Goal: Transaction & Acquisition: Purchase product/service

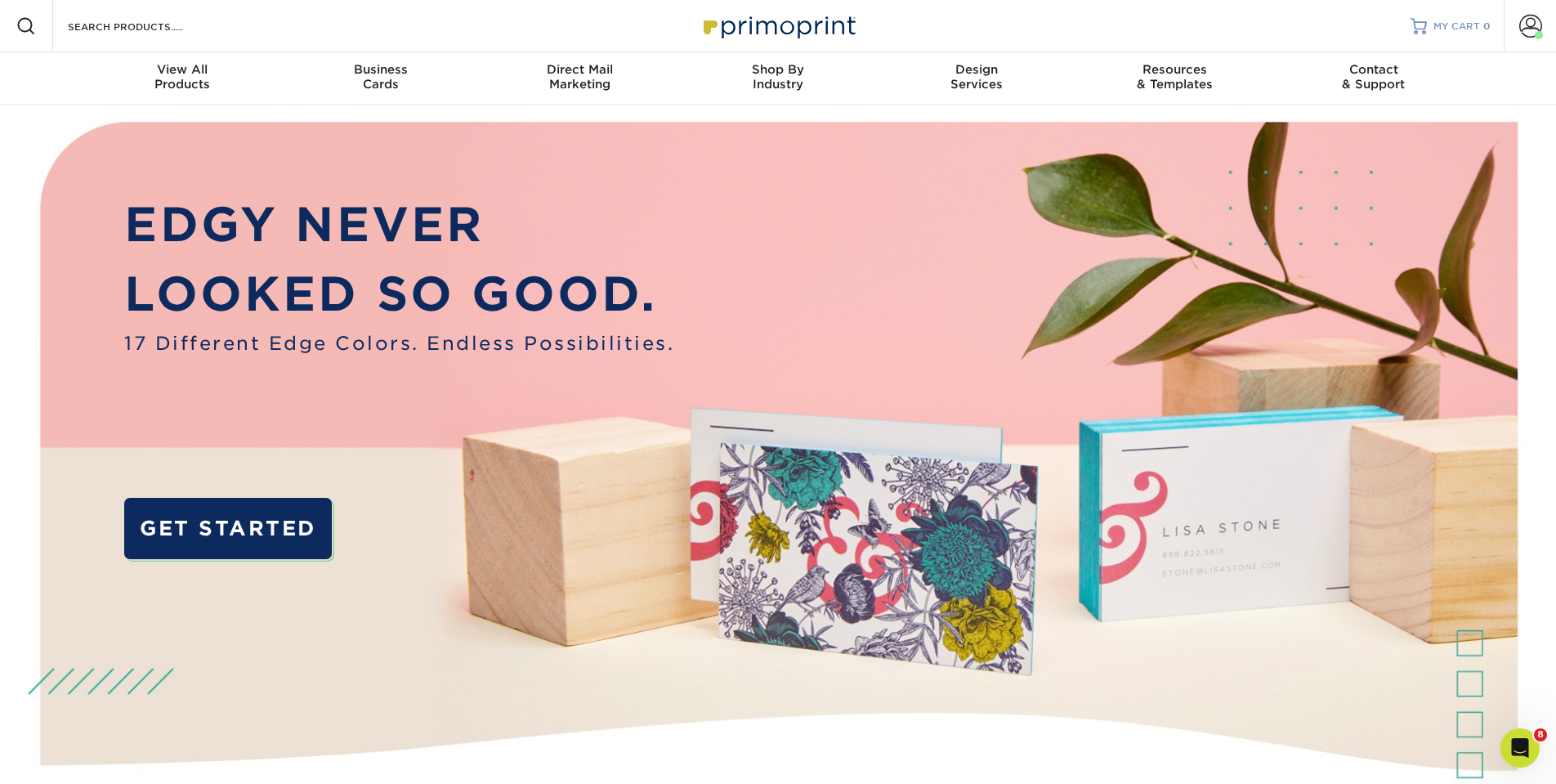
click at [1439, 19] on link "MY CART 0" at bounding box center [1450, 26] width 80 height 52
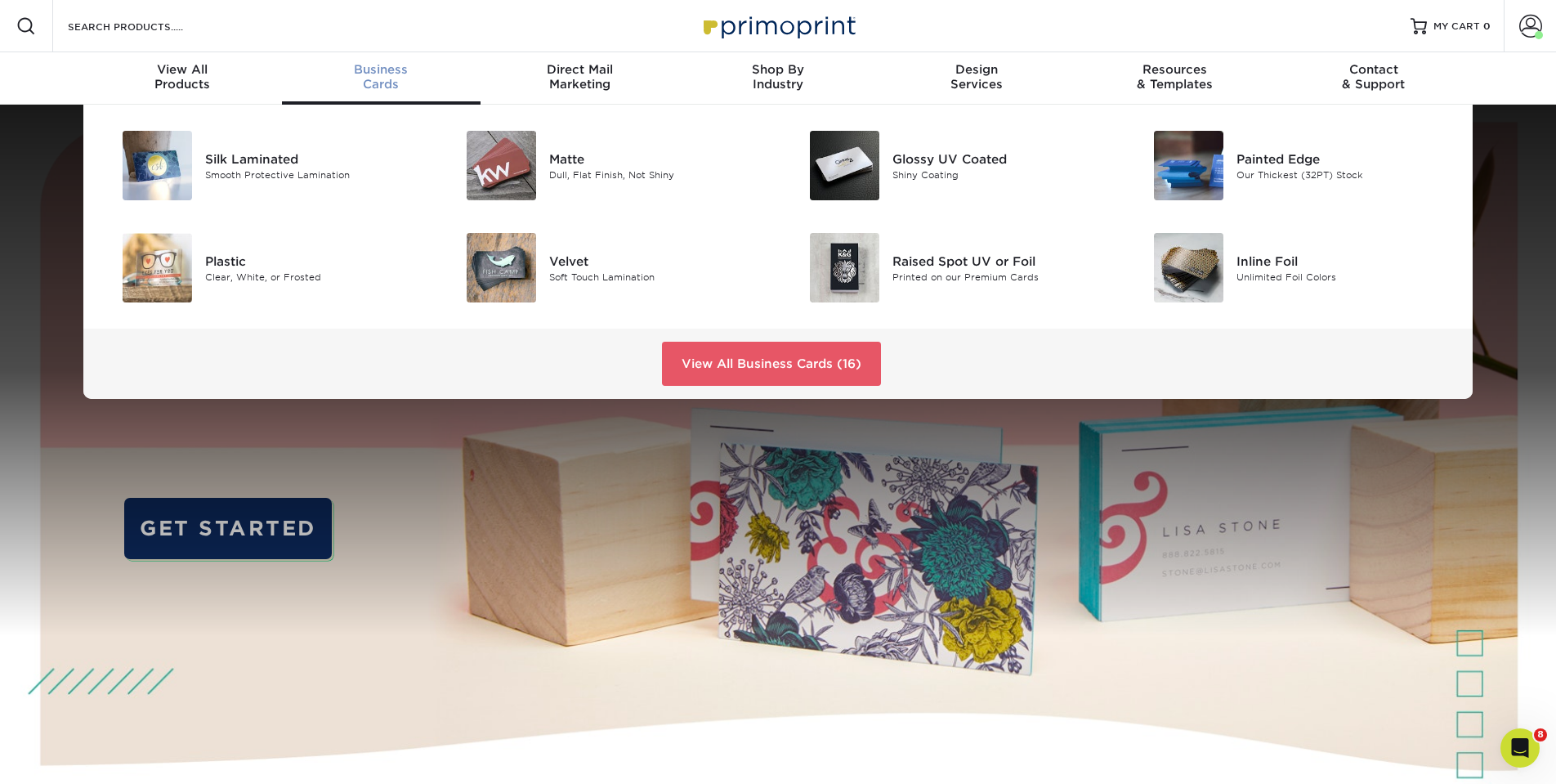
click at [399, 86] on div "Business Cards" at bounding box center [381, 76] width 199 height 29
click at [579, 162] on div "Matte" at bounding box center [657, 158] width 216 height 18
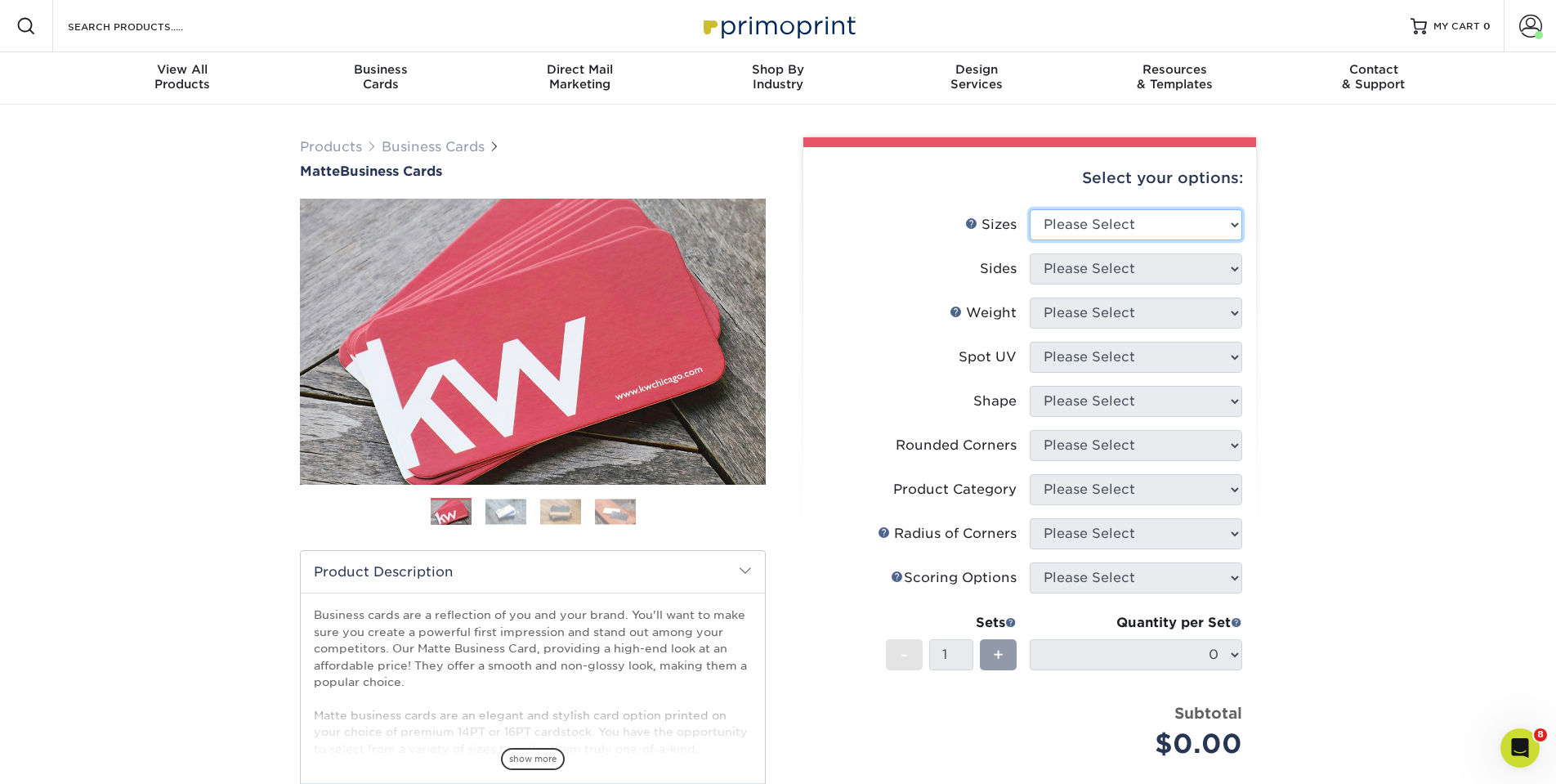
select select "2.00x3.50"
select select "13abbda7-1d64-4f25-8bb2-c179b224825d"
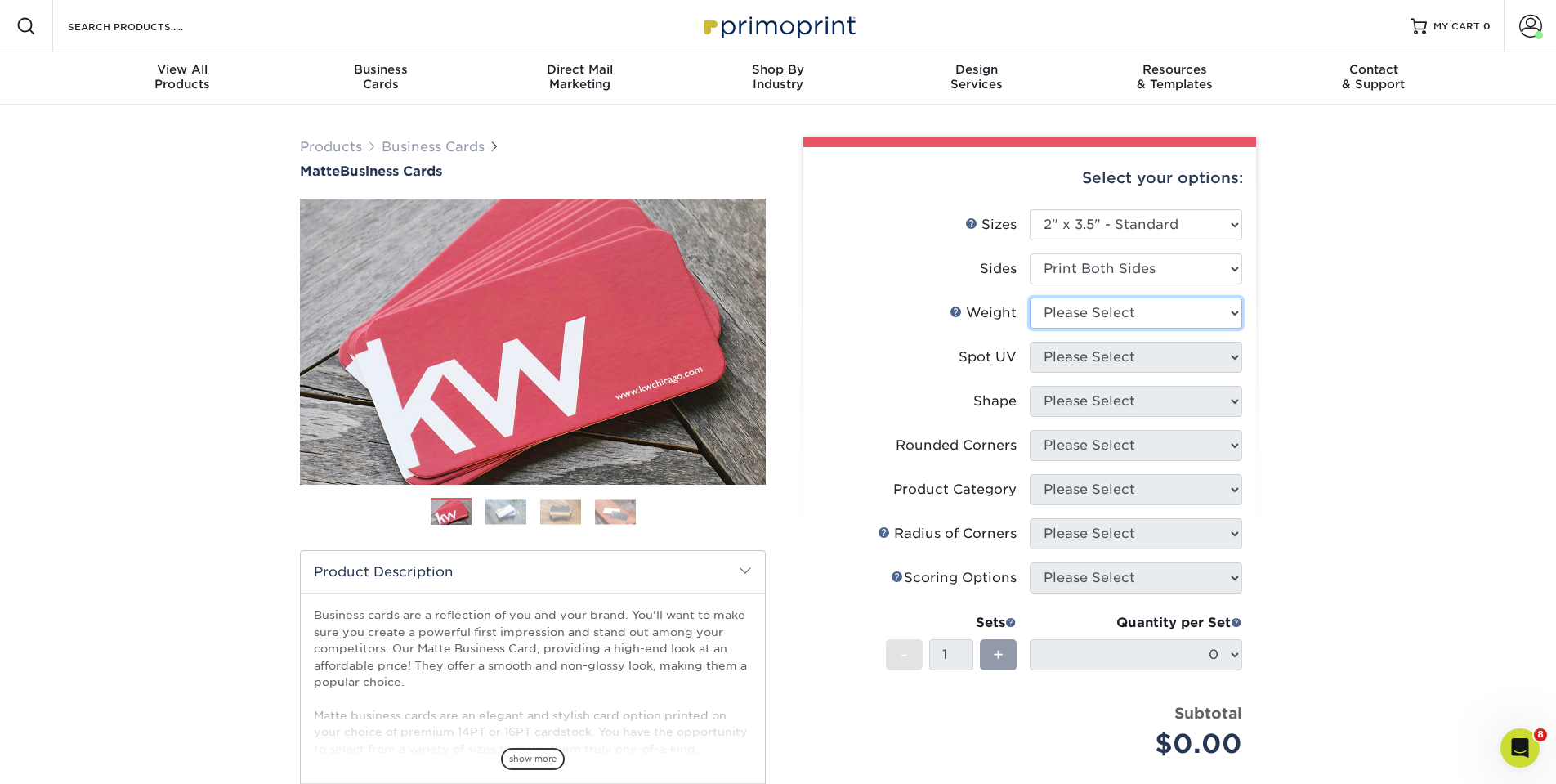
select select "14PT"
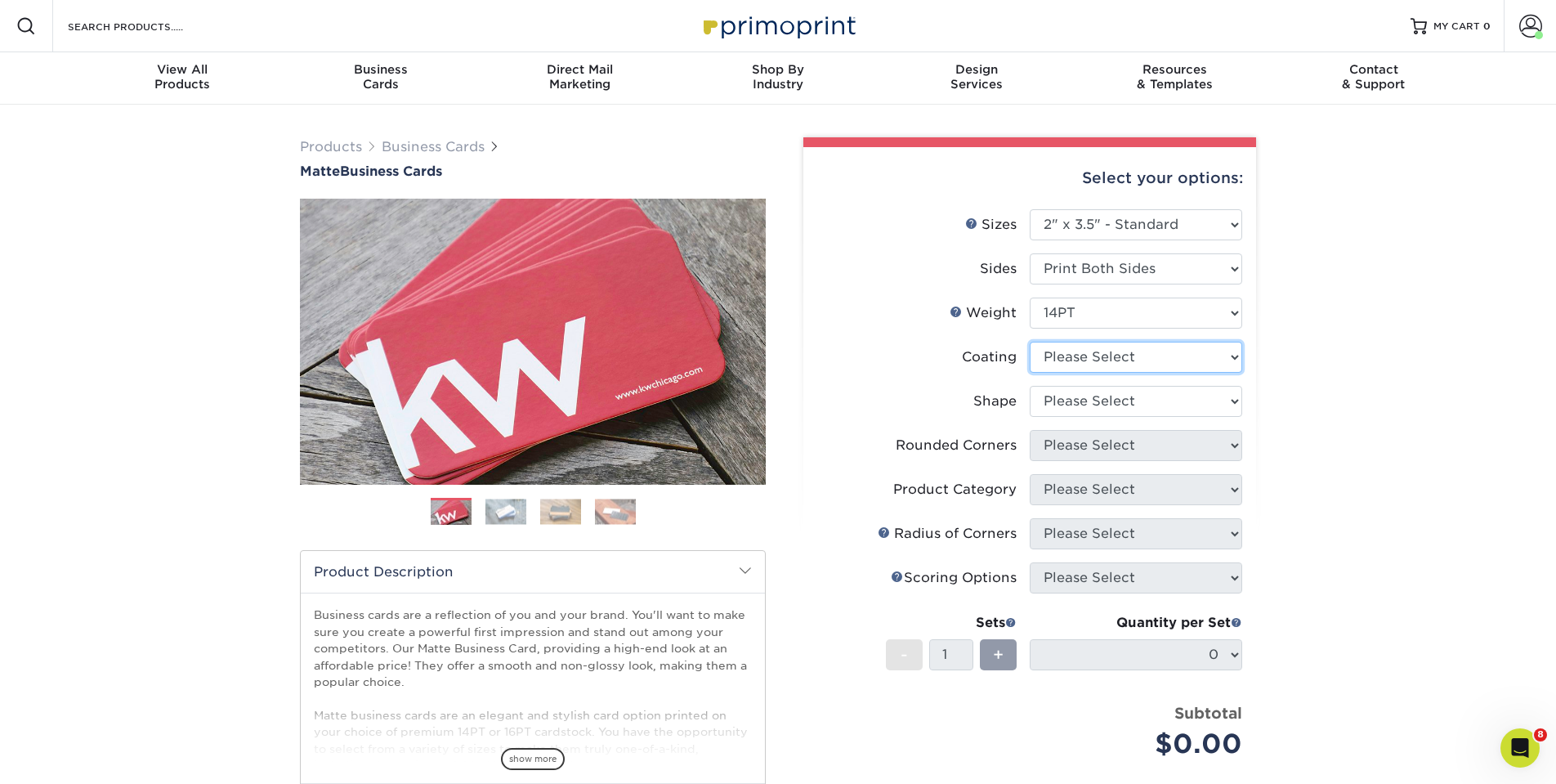
select select "121bb7b5-3b4d-429f-bd8d-bbf80e953313"
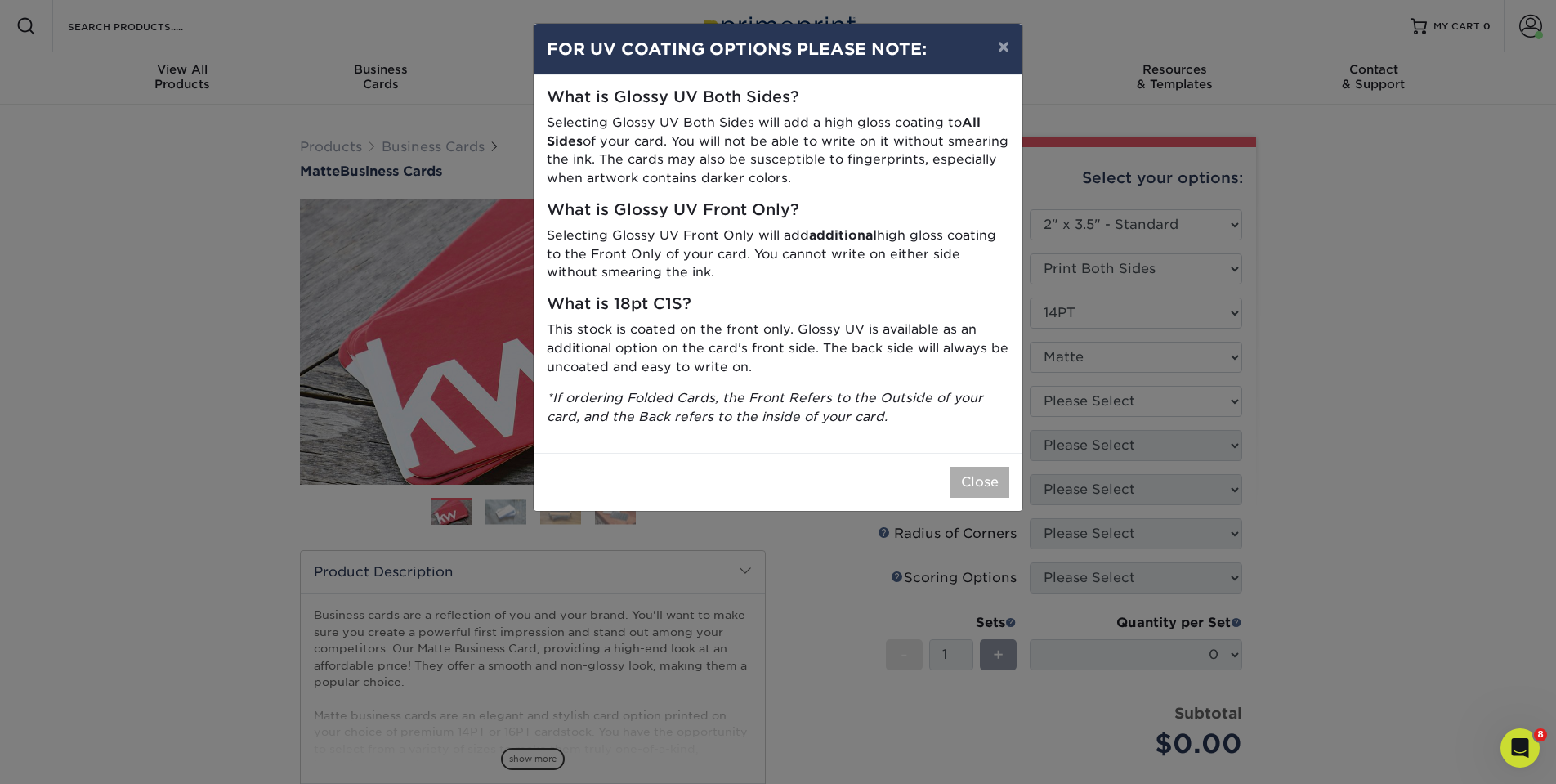
click at [992, 471] on button "Close" at bounding box center [979, 481] width 59 height 31
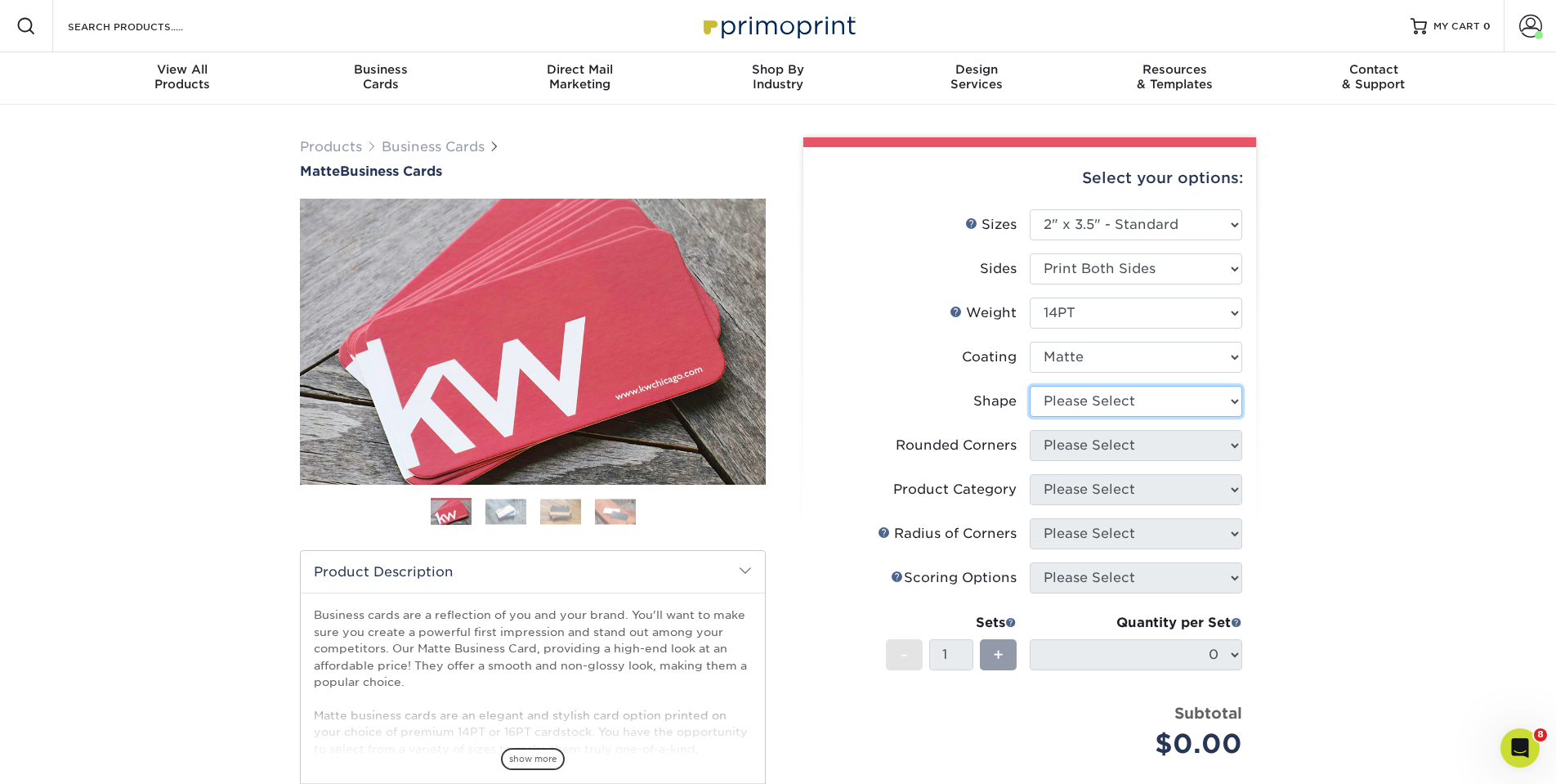
select select "standard"
select select "0"
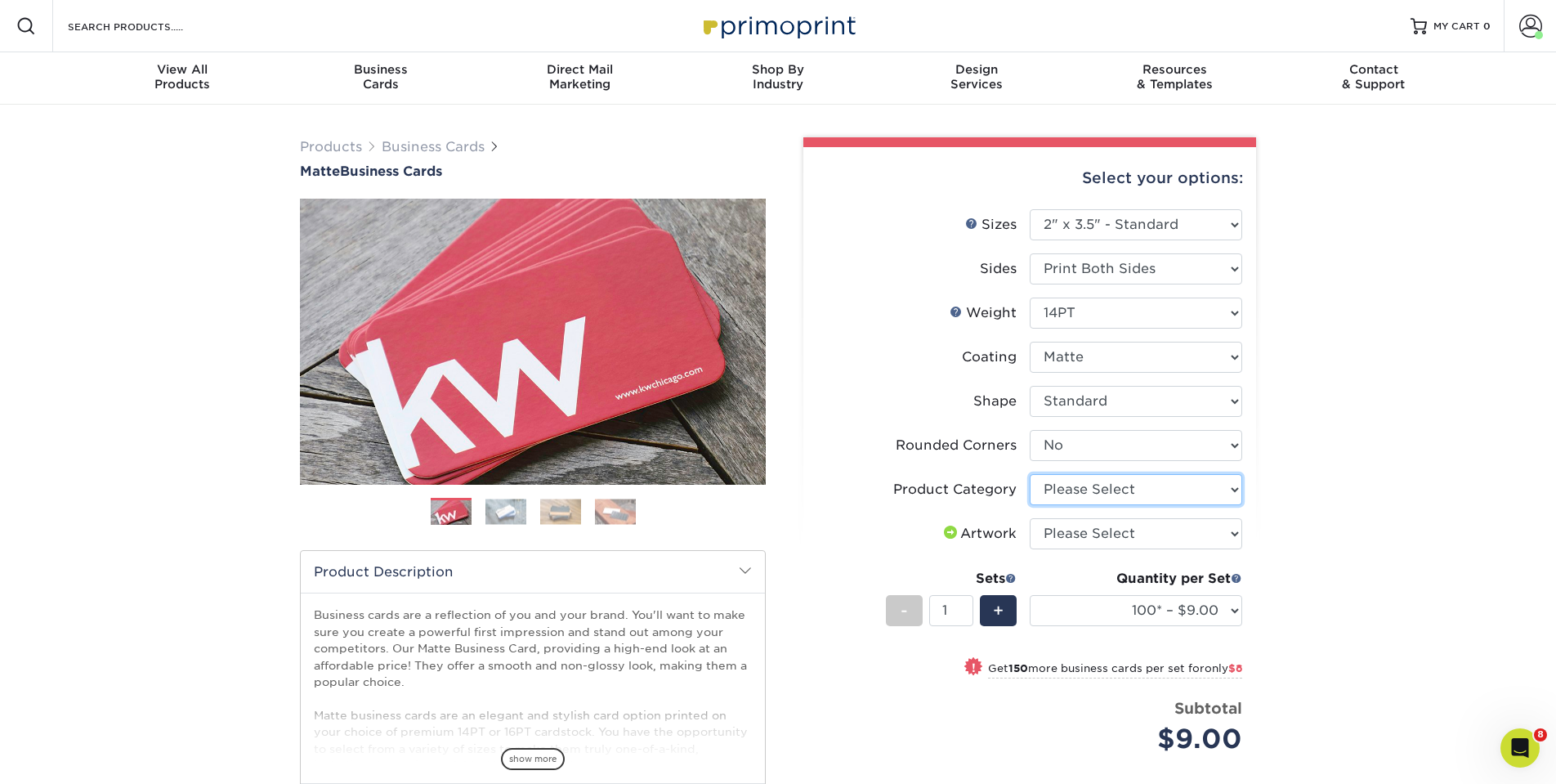
select select "3b5148f1-0588-4f88-a218-97bcfdce65c1"
select select "upload"
select select "250* – $17.00"
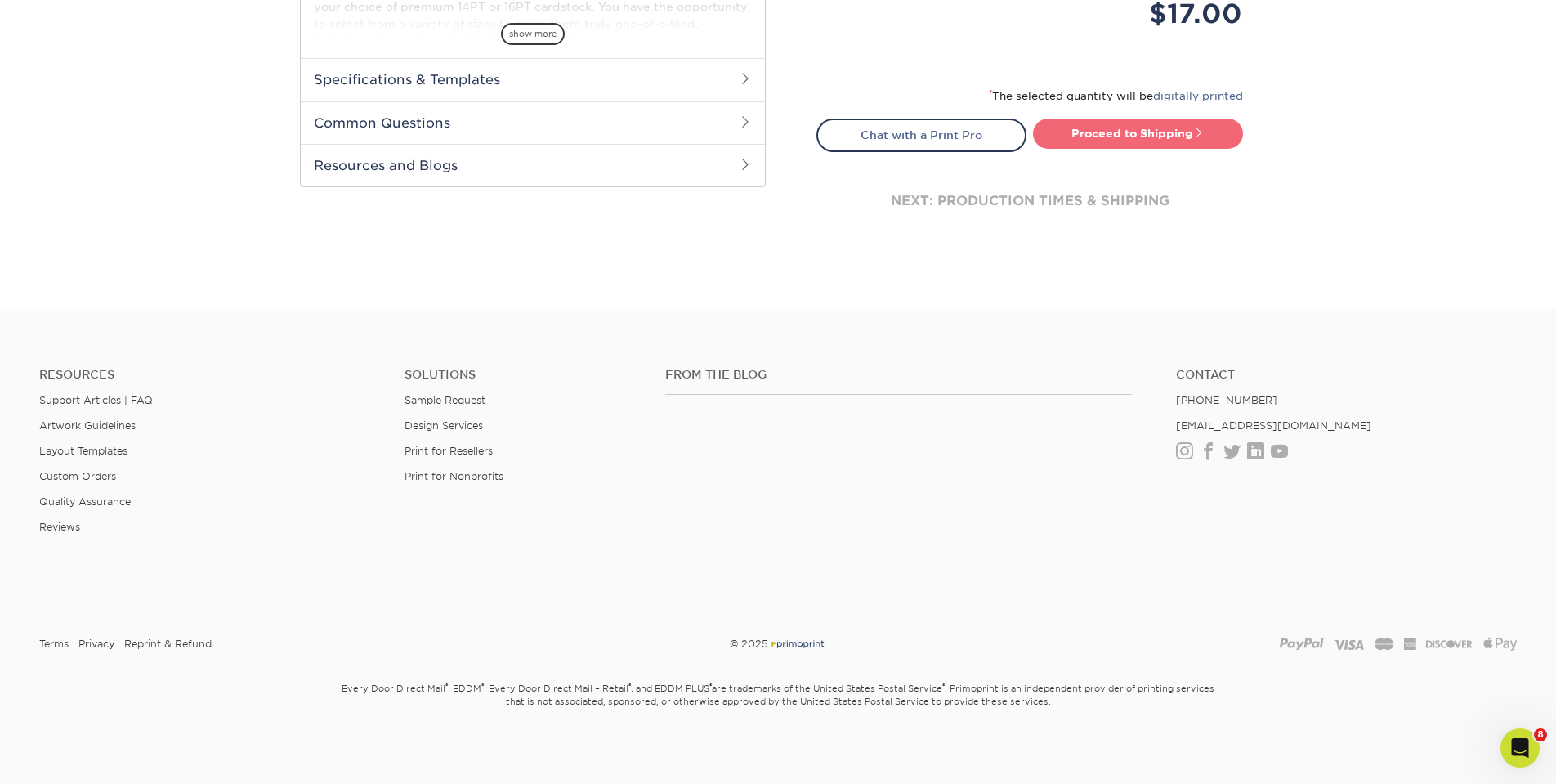
click at [1156, 132] on link "Proceed to Shipping" at bounding box center [1138, 132] width 210 height 29
type input "Set 1"
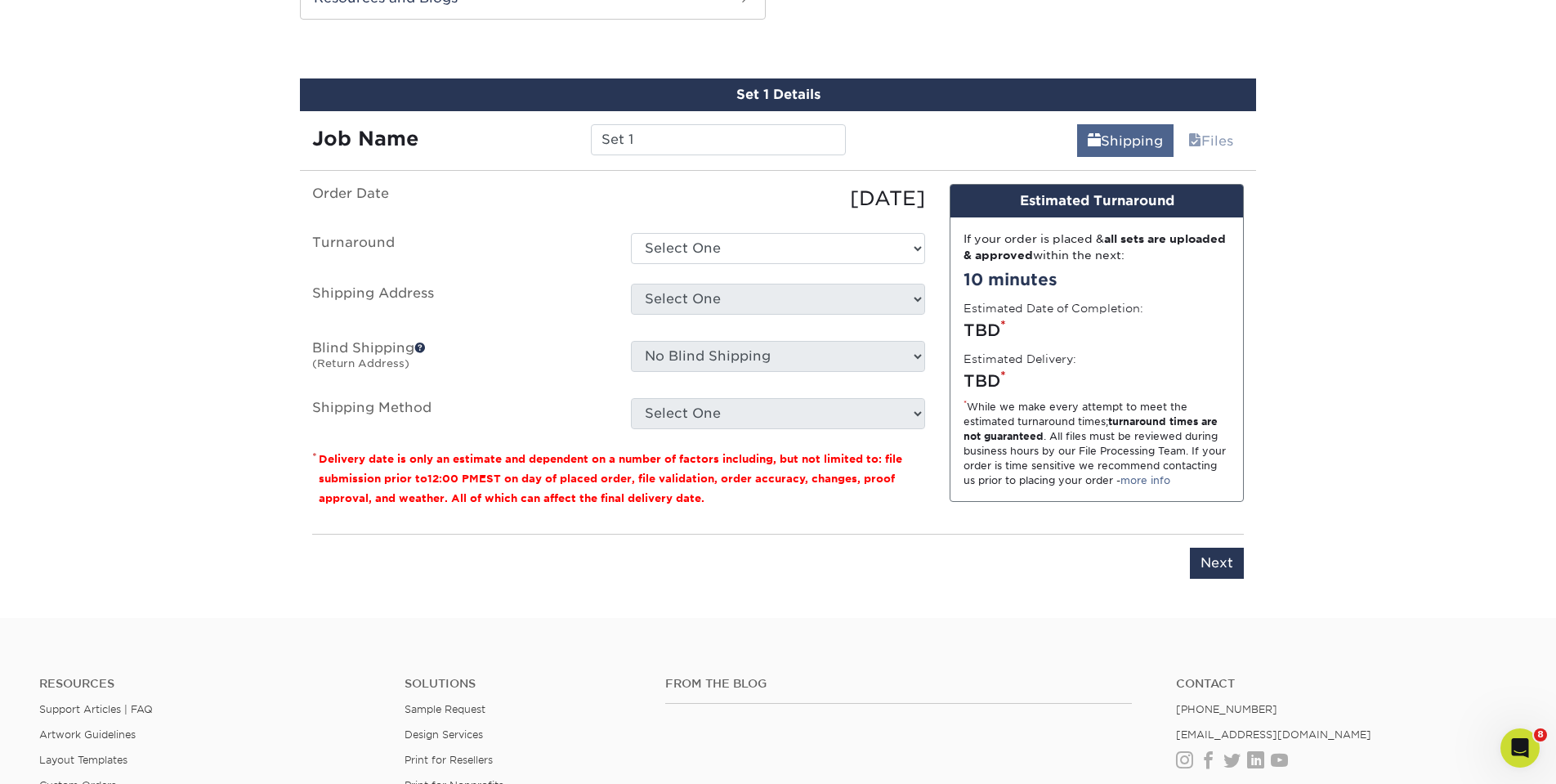
scroll to position [893, 0]
select select "385fbf1e-192b-4679-9d7d-4a45b131679d"
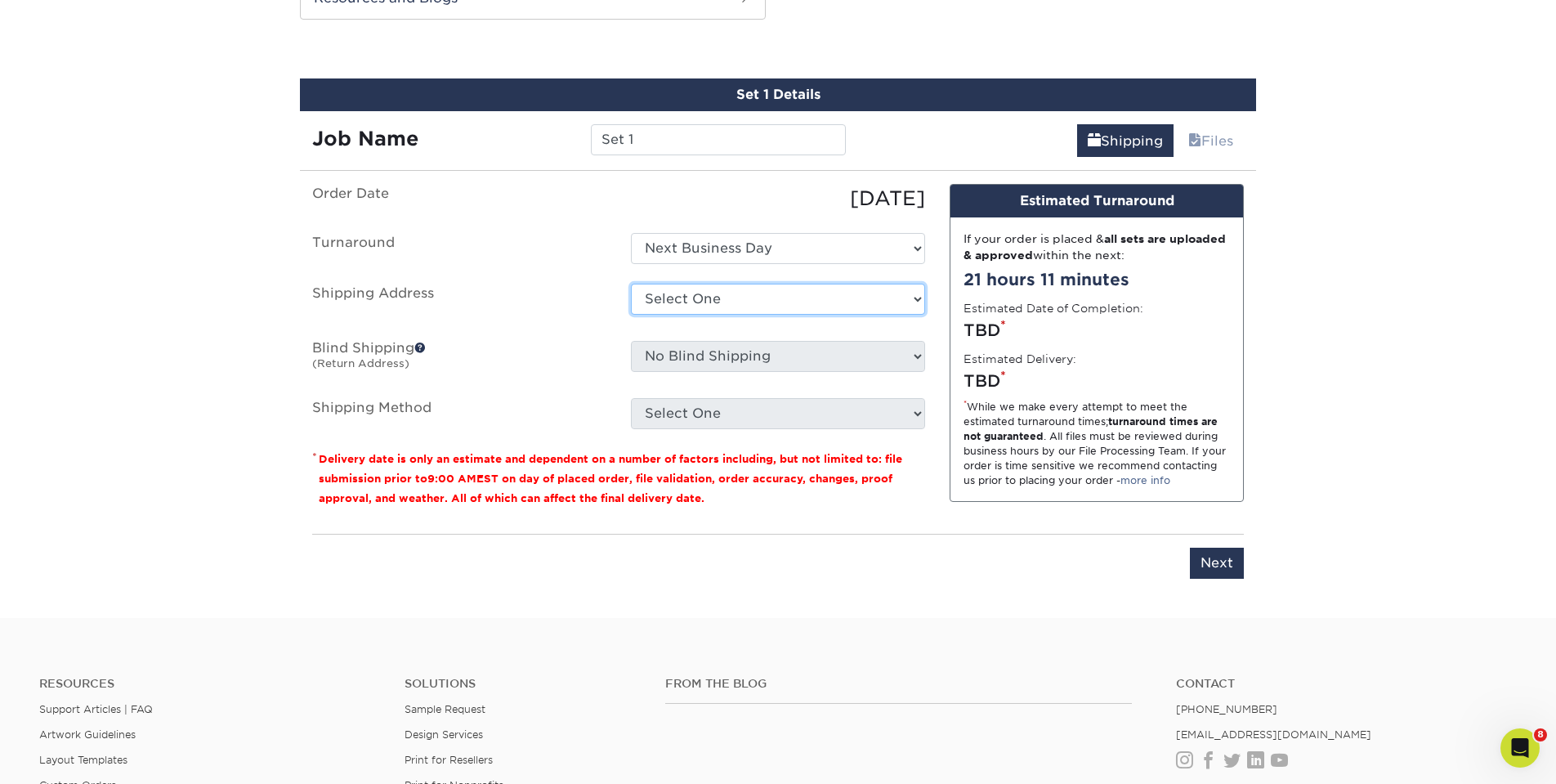
select select "258752"
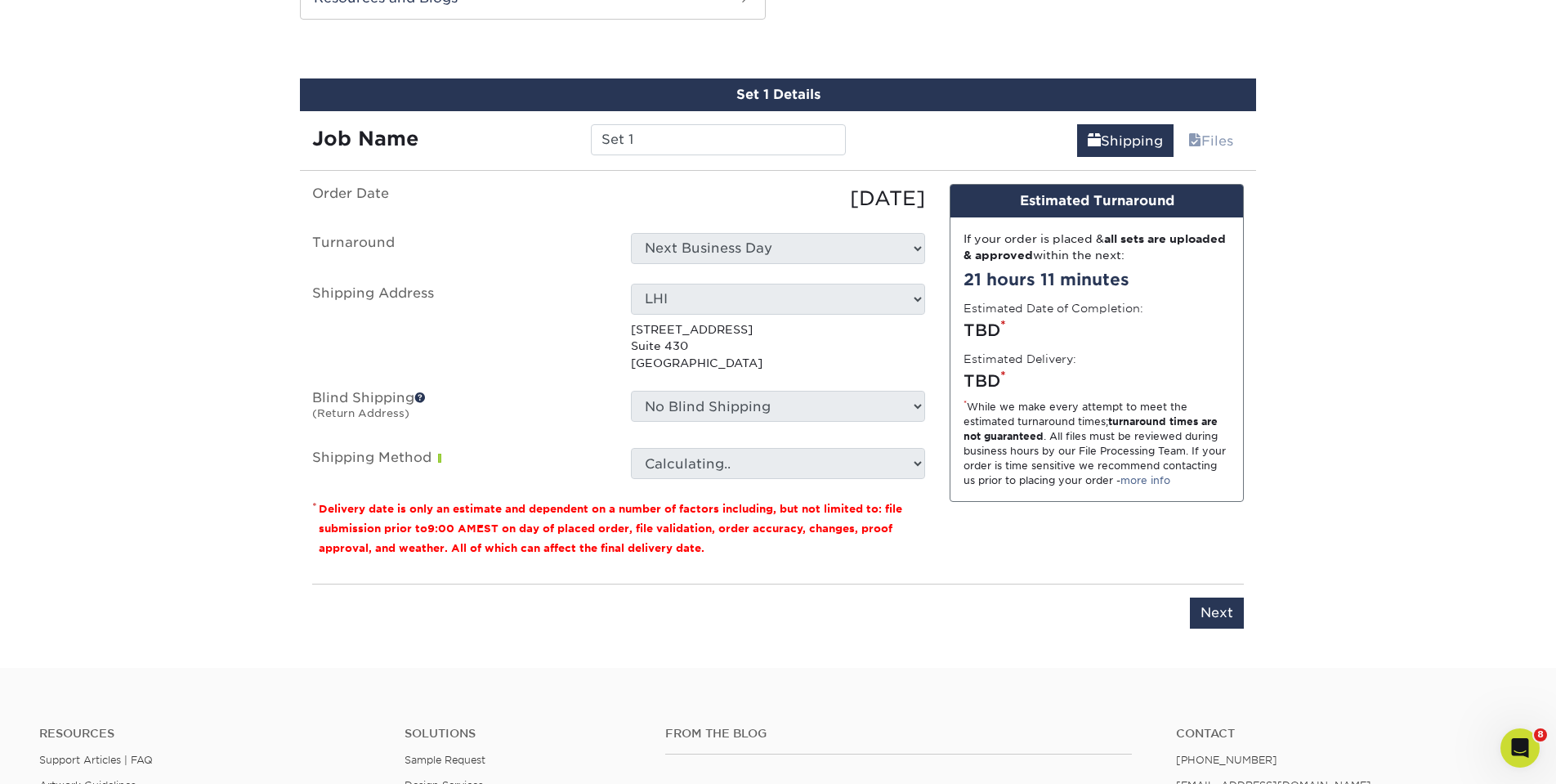
scroll to position [896, 0]
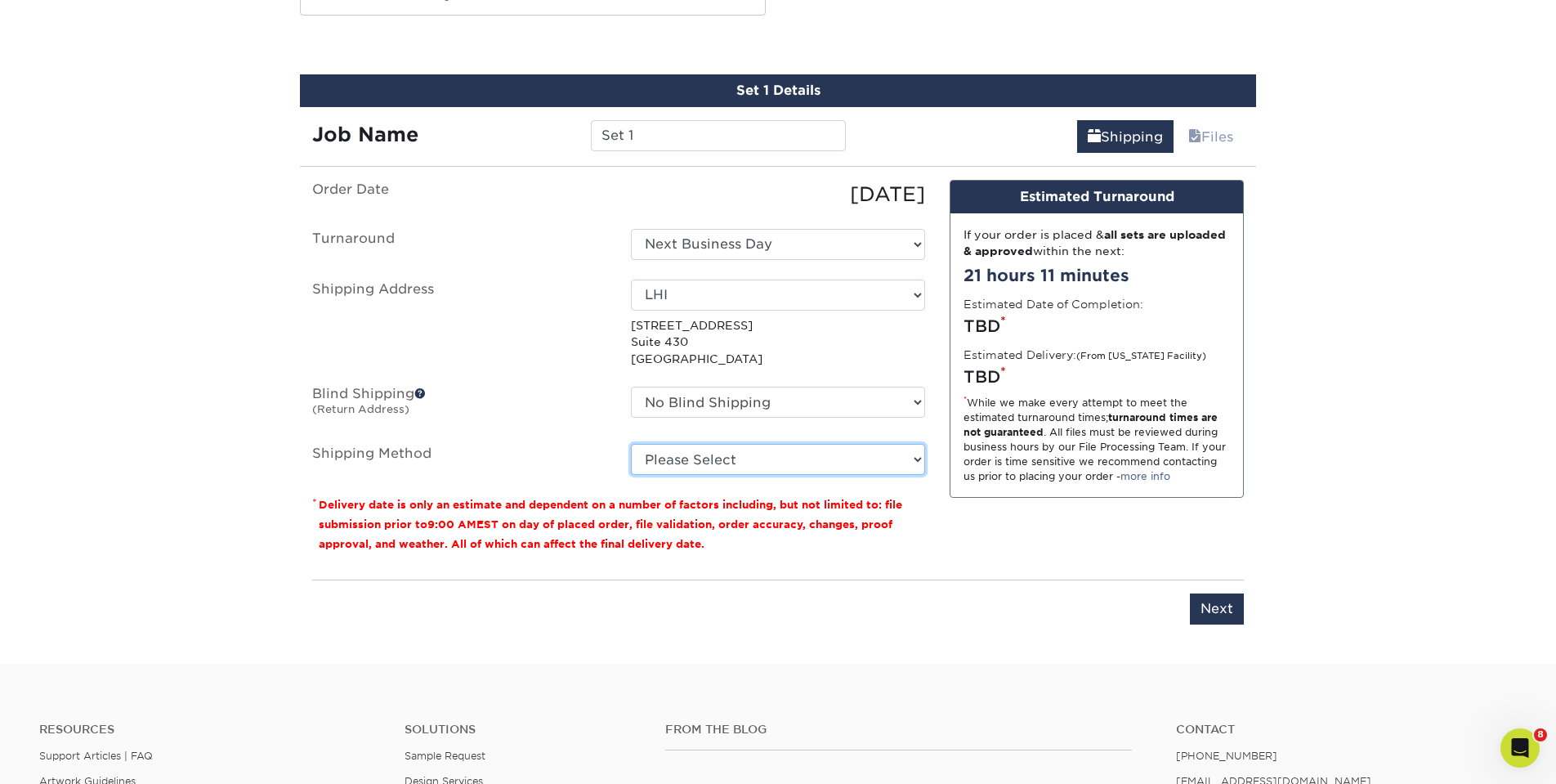
select select "03"
click at [1190, 598] on div "Please enter job name and select desired turnaround time, shipping address and …" at bounding box center [778, 601] width 932 height 45
click at [1197, 599] on input "Next" at bounding box center [1217, 608] width 54 height 31
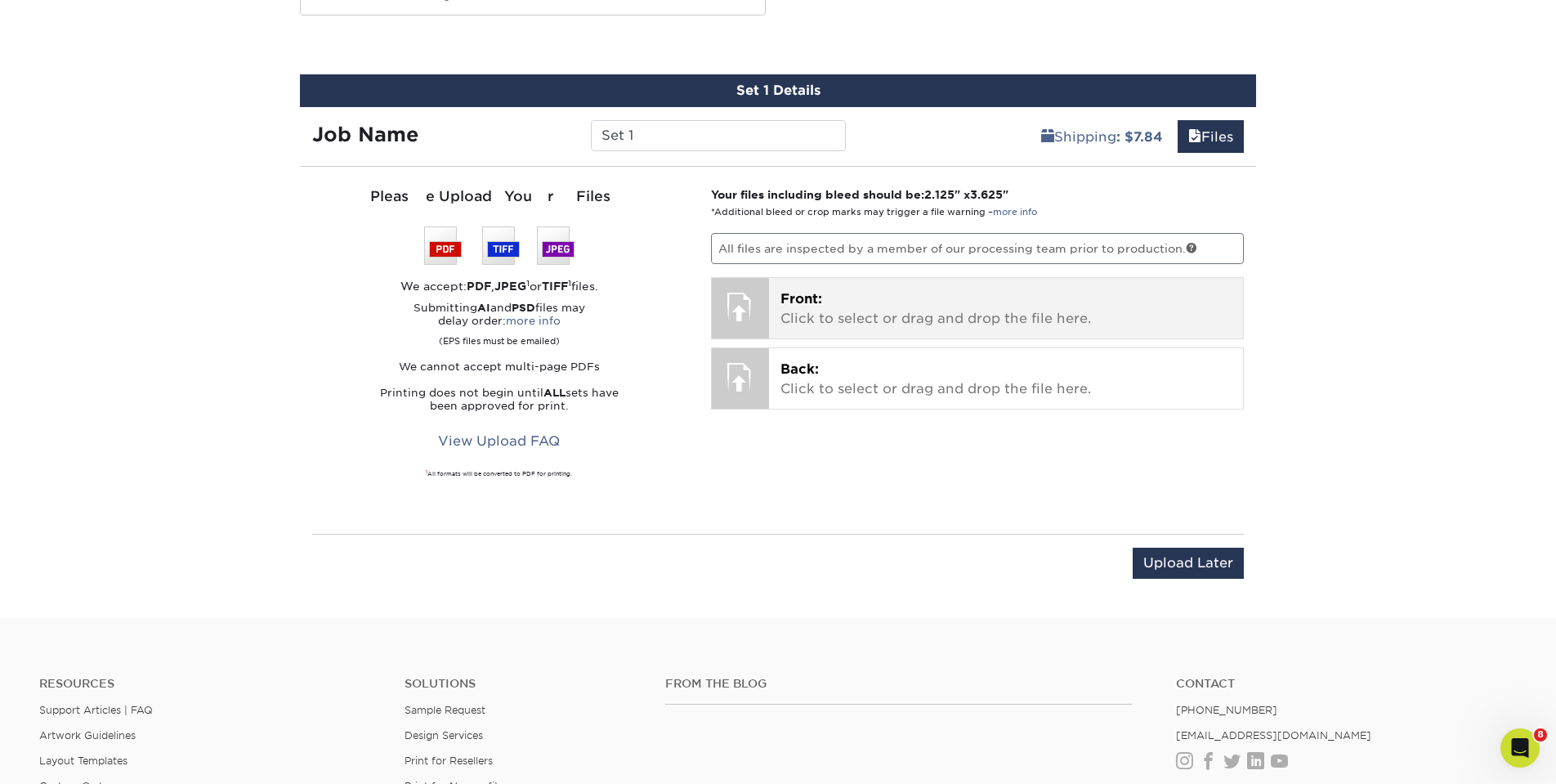
click at [917, 304] on p "Front: Click to select or drag and drop the file here." at bounding box center [1007, 309] width 452 height 39
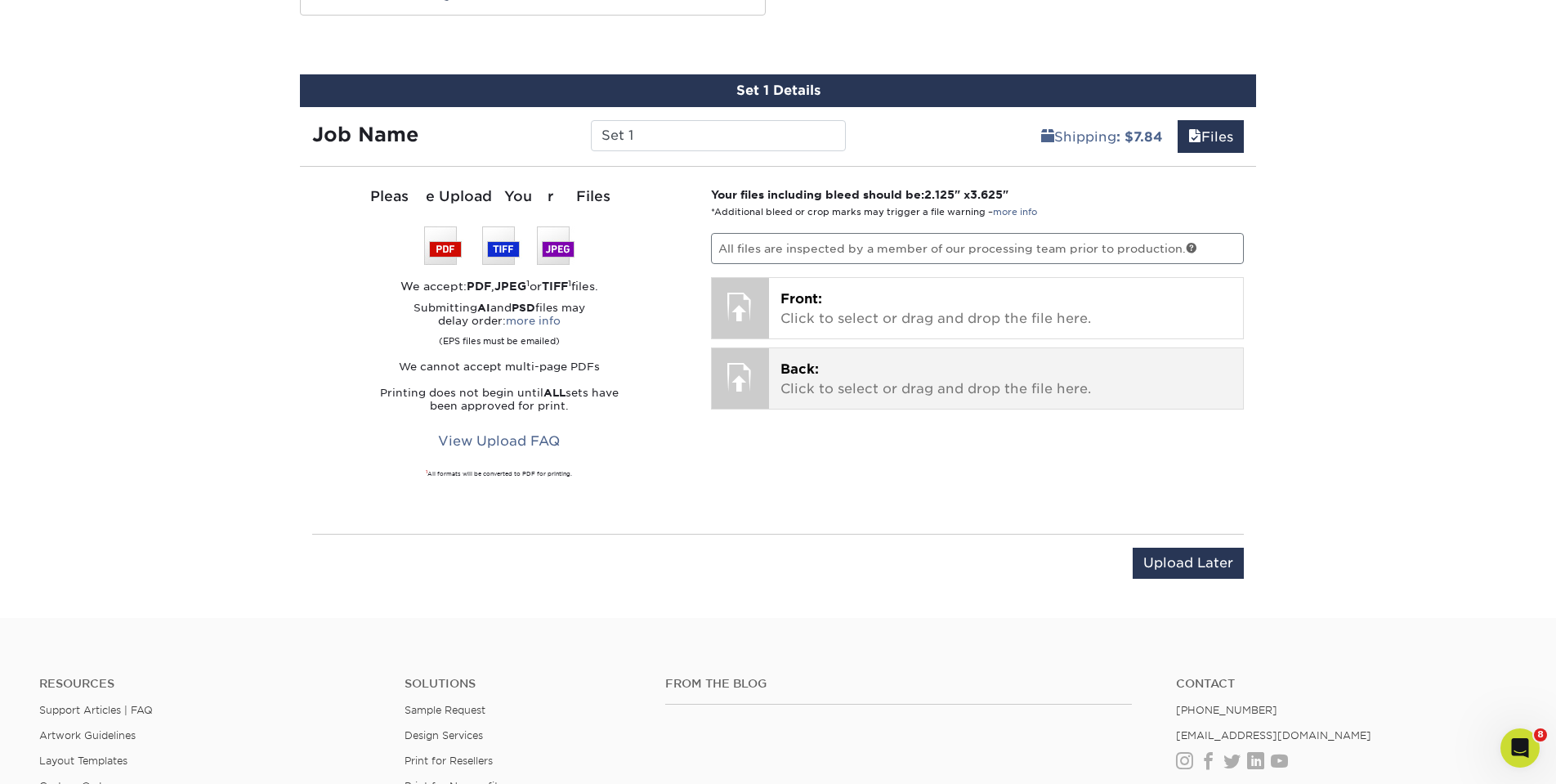
click at [917, 357] on div "Back: Click to select or drag and drop the file here. Choose file" at bounding box center [1007, 378] width 475 height 60
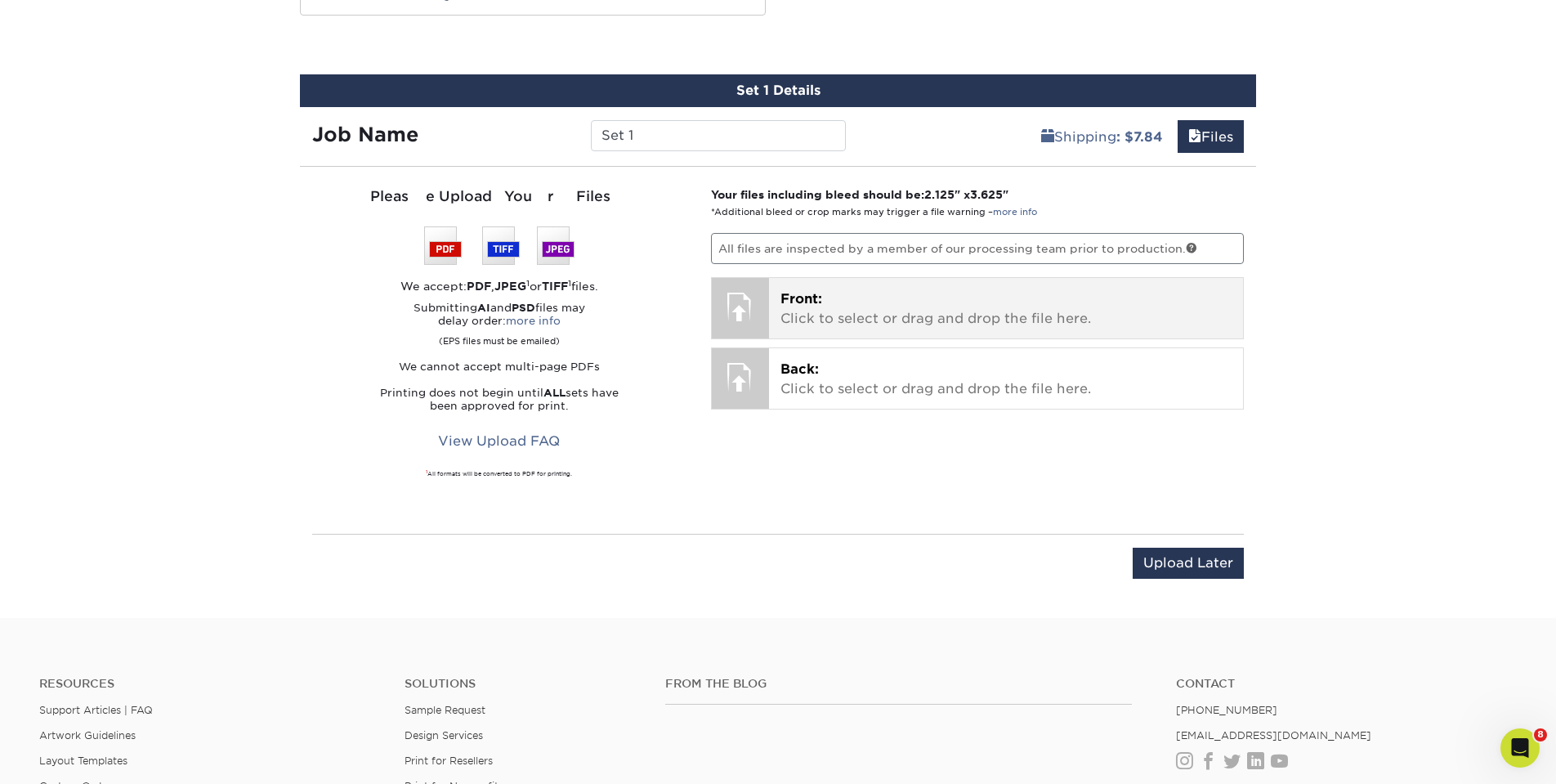
click at [995, 293] on p "Front: Click to select or drag and drop the file here." at bounding box center [1007, 309] width 452 height 39
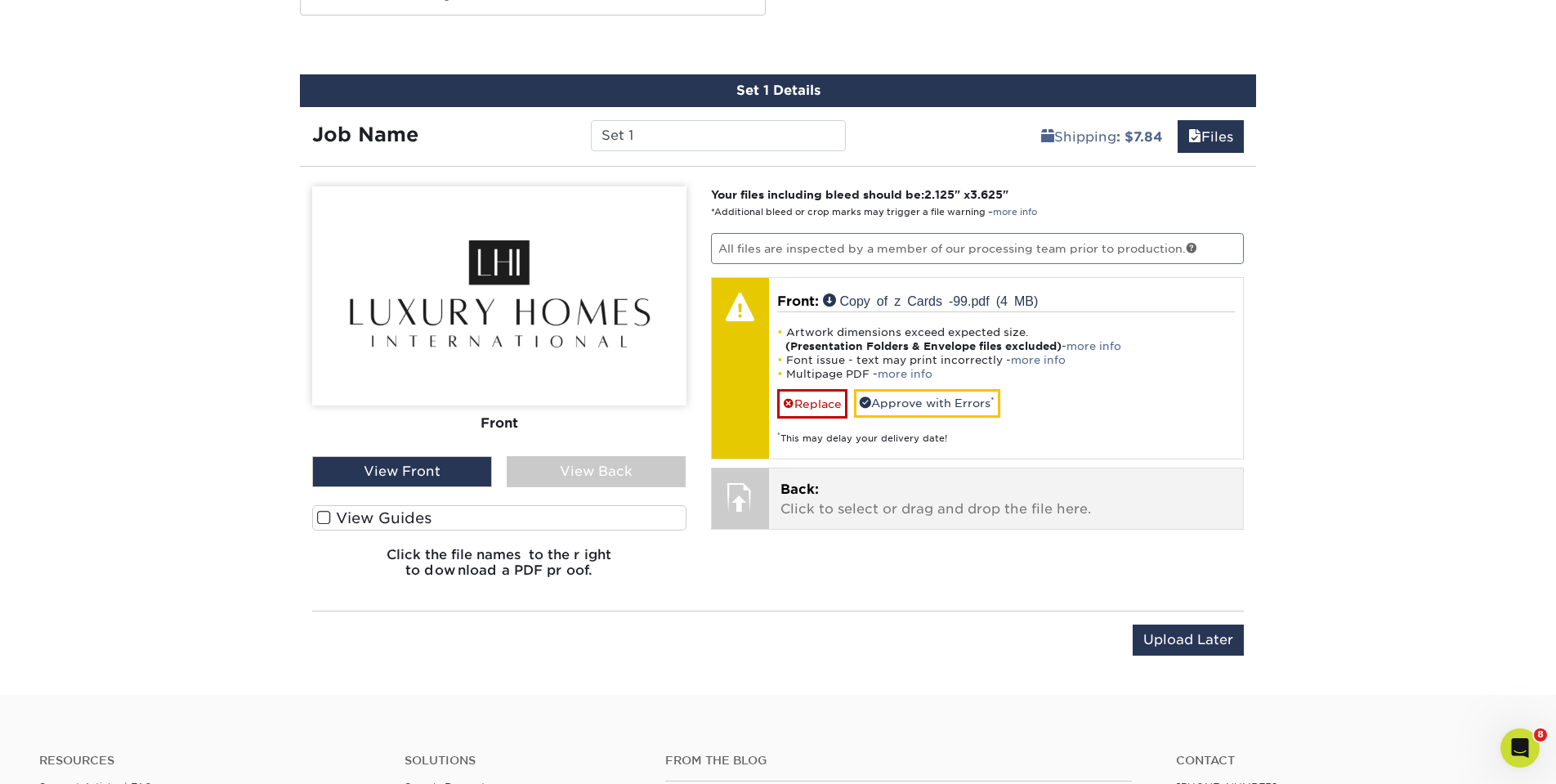
click at [844, 497] on p "Back: Click to select or drag and drop the file here." at bounding box center [1007, 499] width 452 height 39
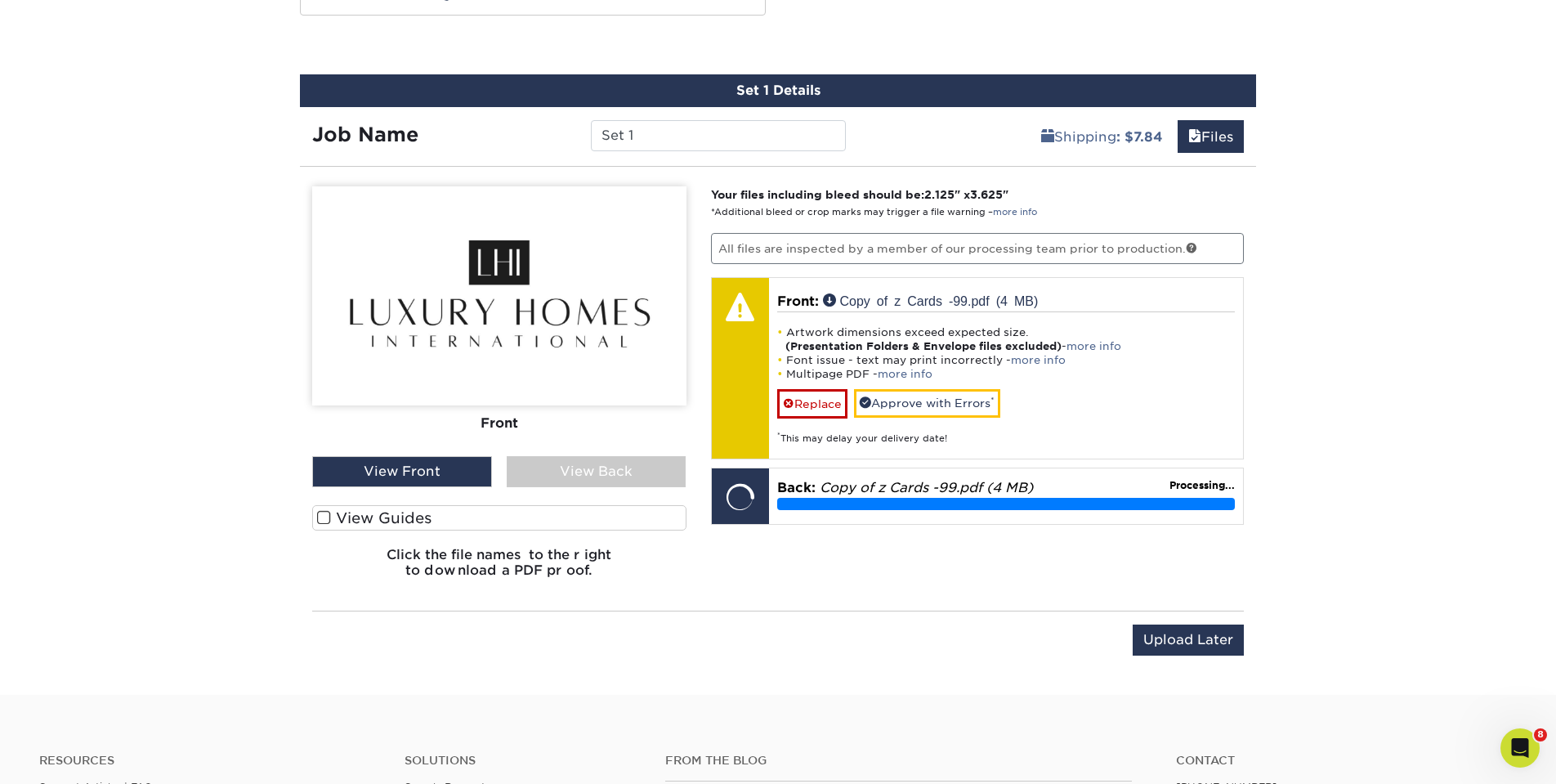
click at [587, 474] on div "View Back" at bounding box center [597, 471] width 180 height 31
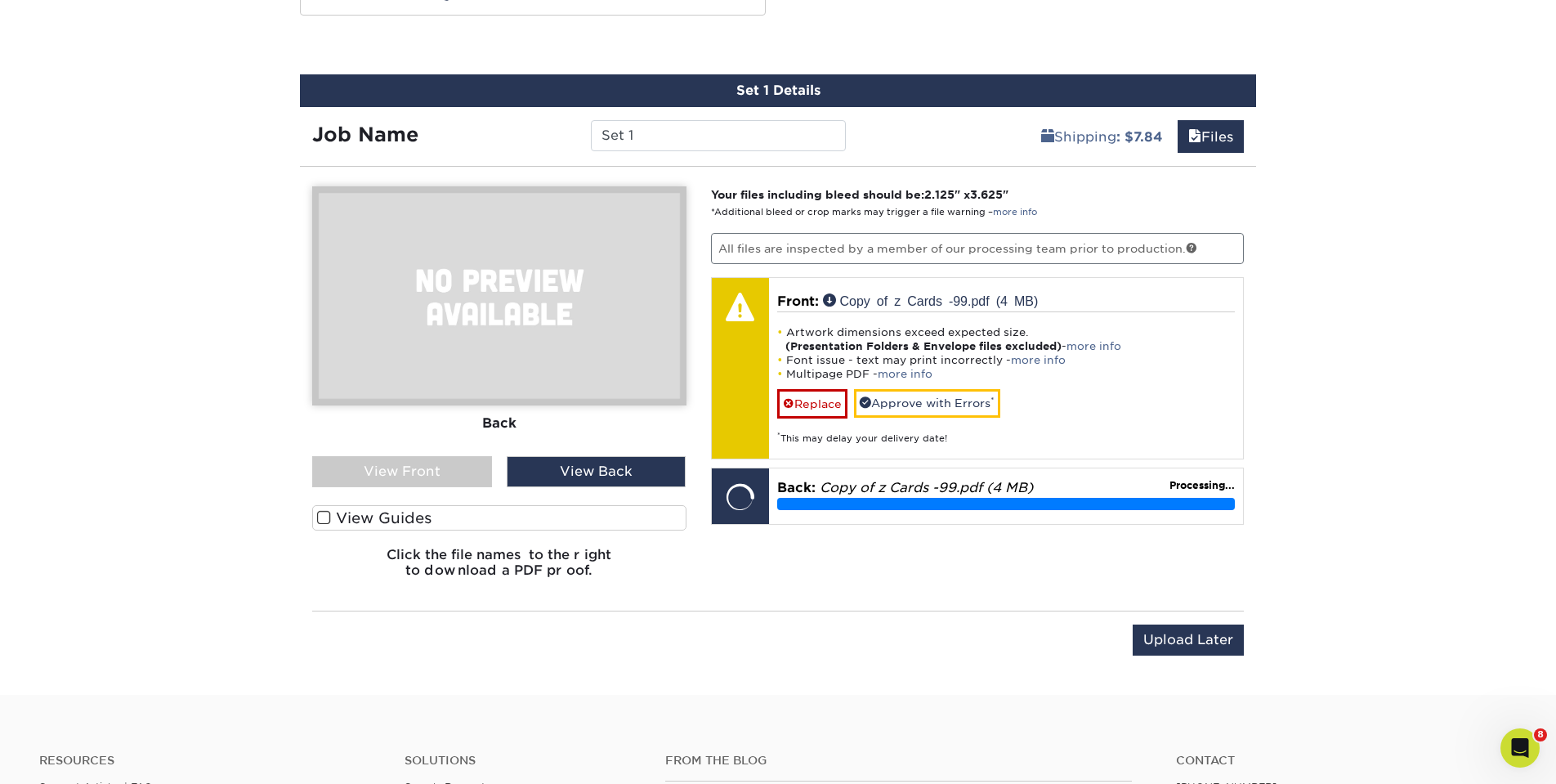
click at [460, 471] on div "View Front" at bounding box center [403, 471] width 180 height 31
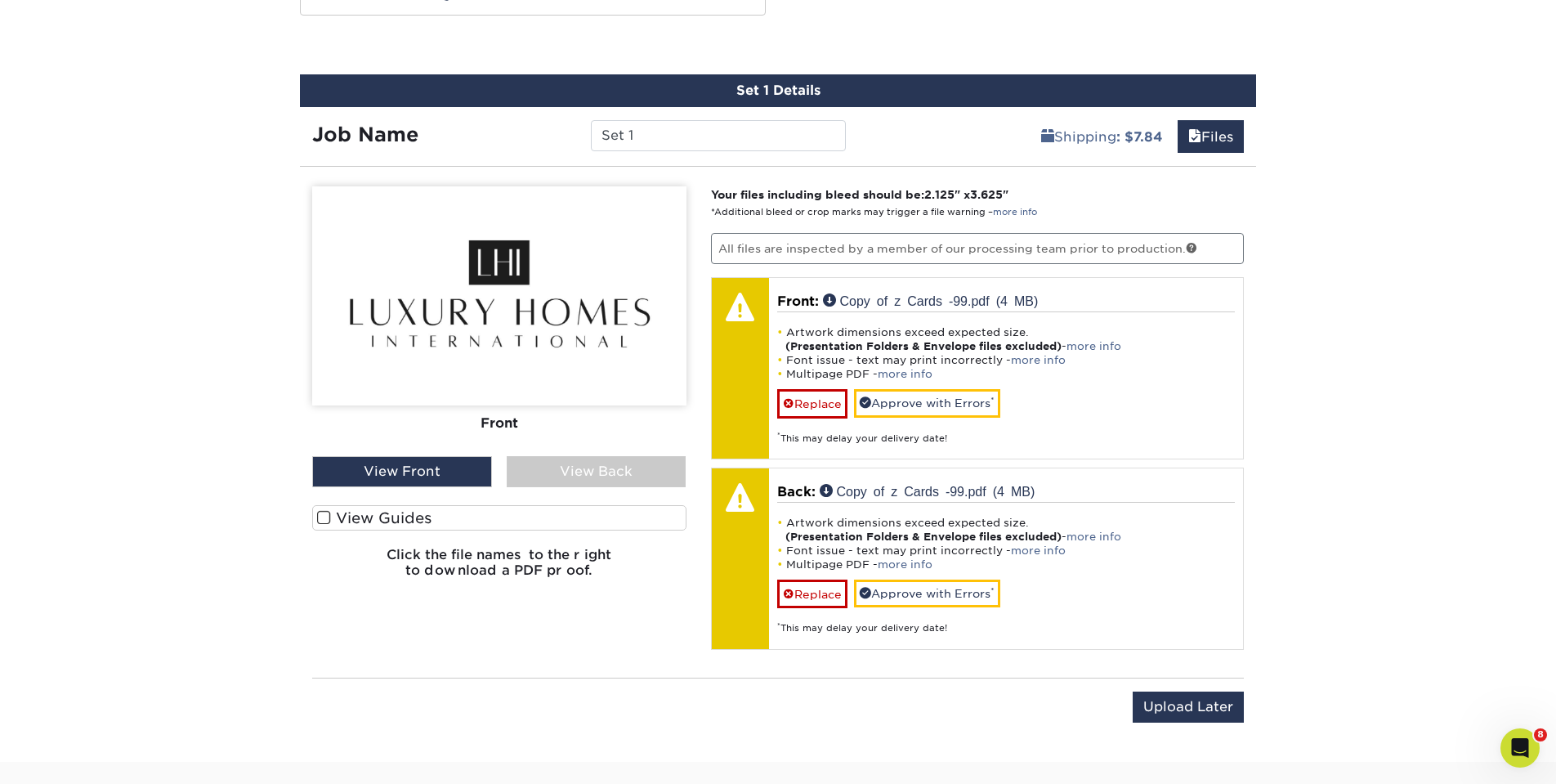
click at [619, 466] on div "View Back" at bounding box center [597, 471] width 180 height 31
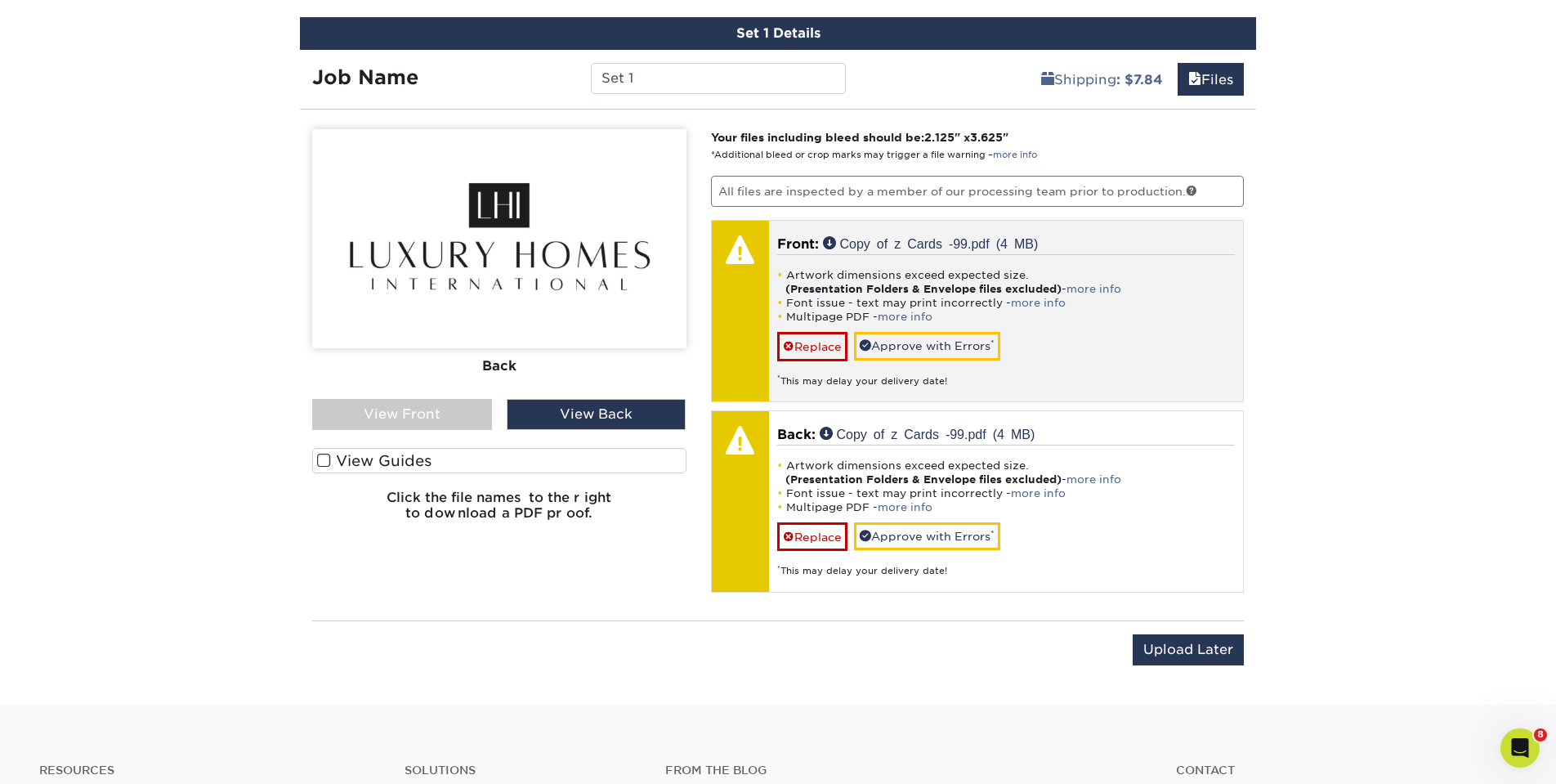
scroll to position [952, 0]
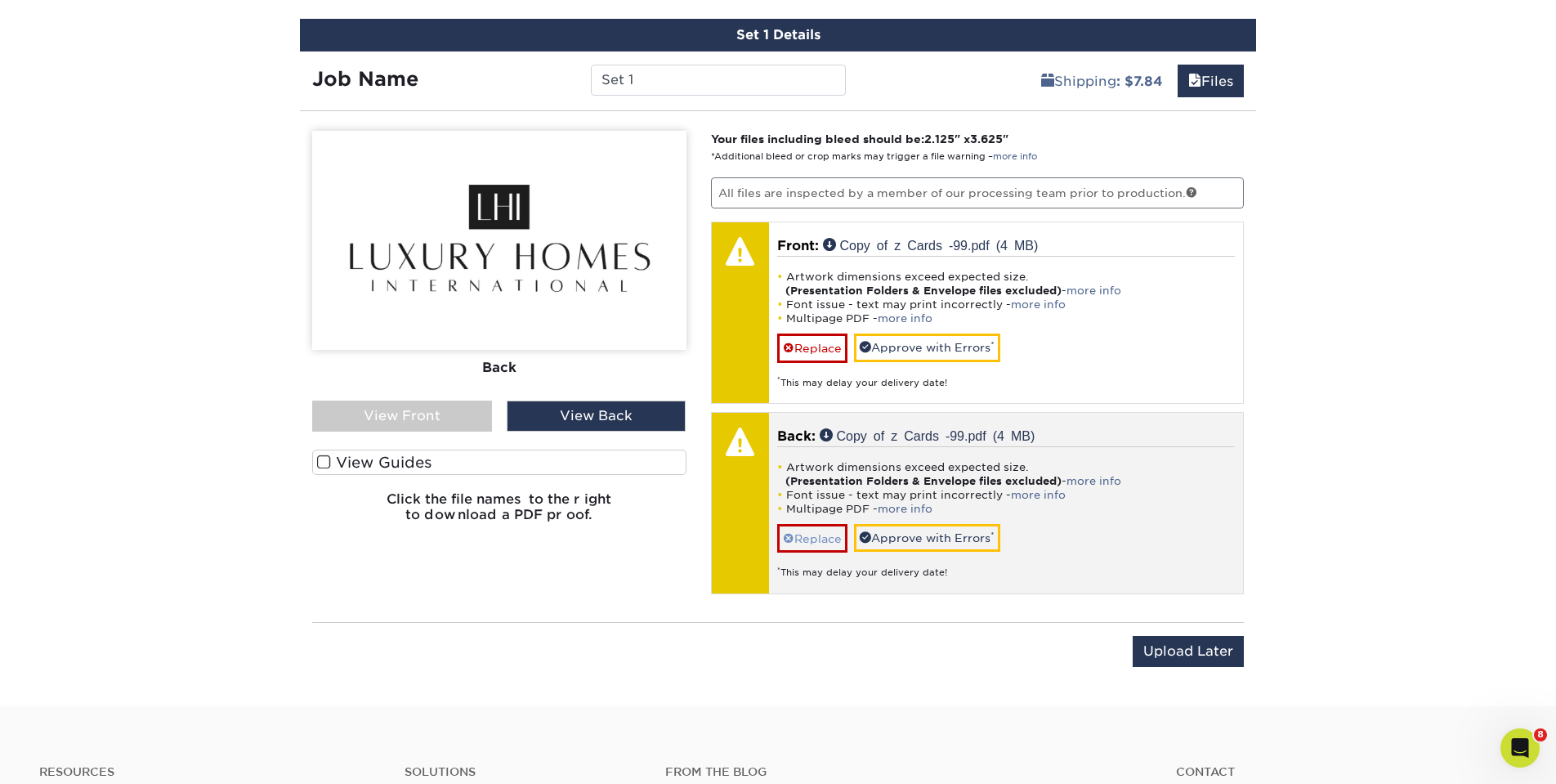
click at [808, 536] on link "Replace" at bounding box center [812, 538] width 71 height 28
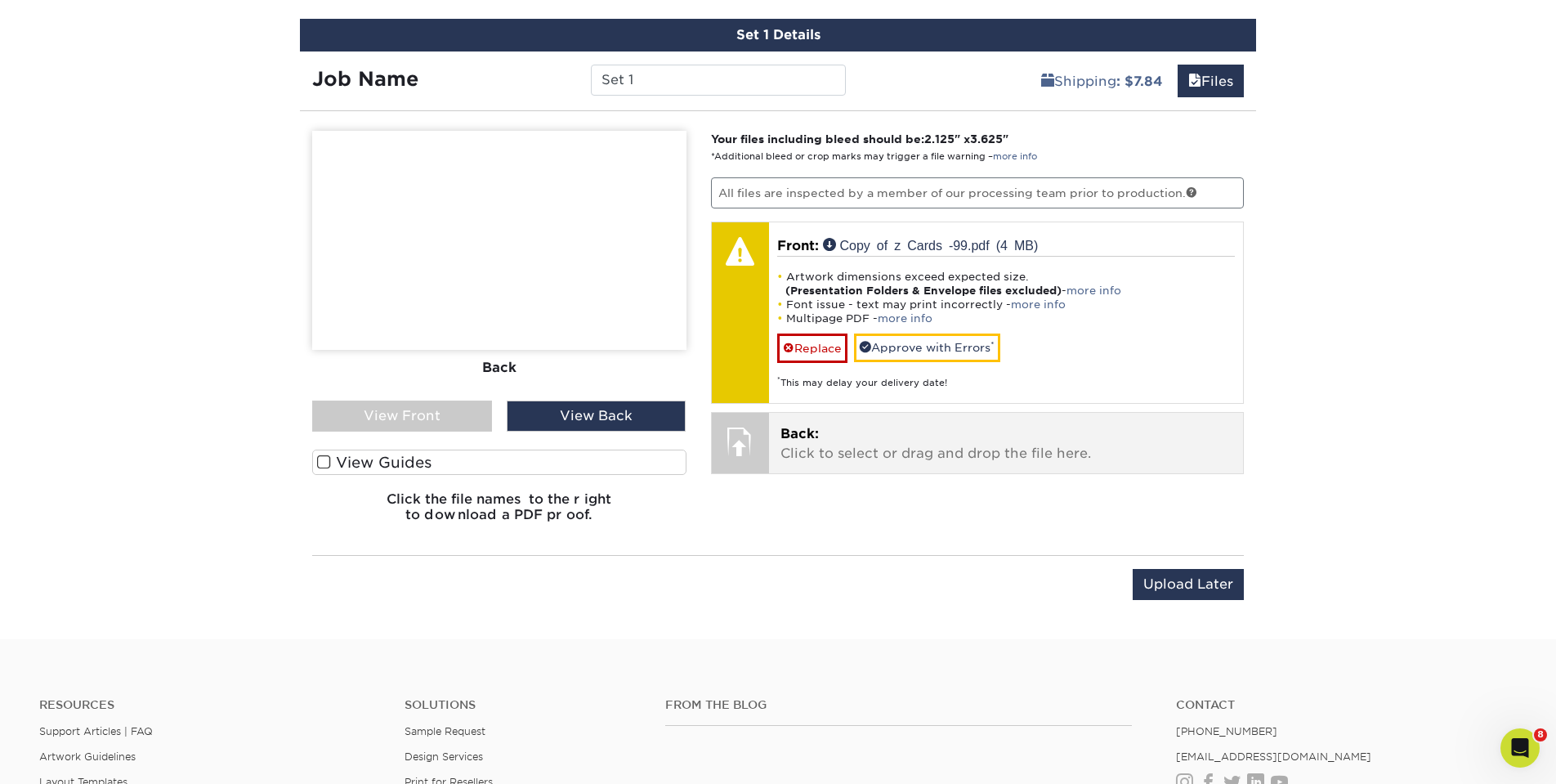
click at [910, 433] on p "Back: Click to select or drag and drop the file here." at bounding box center [1007, 443] width 452 height 39
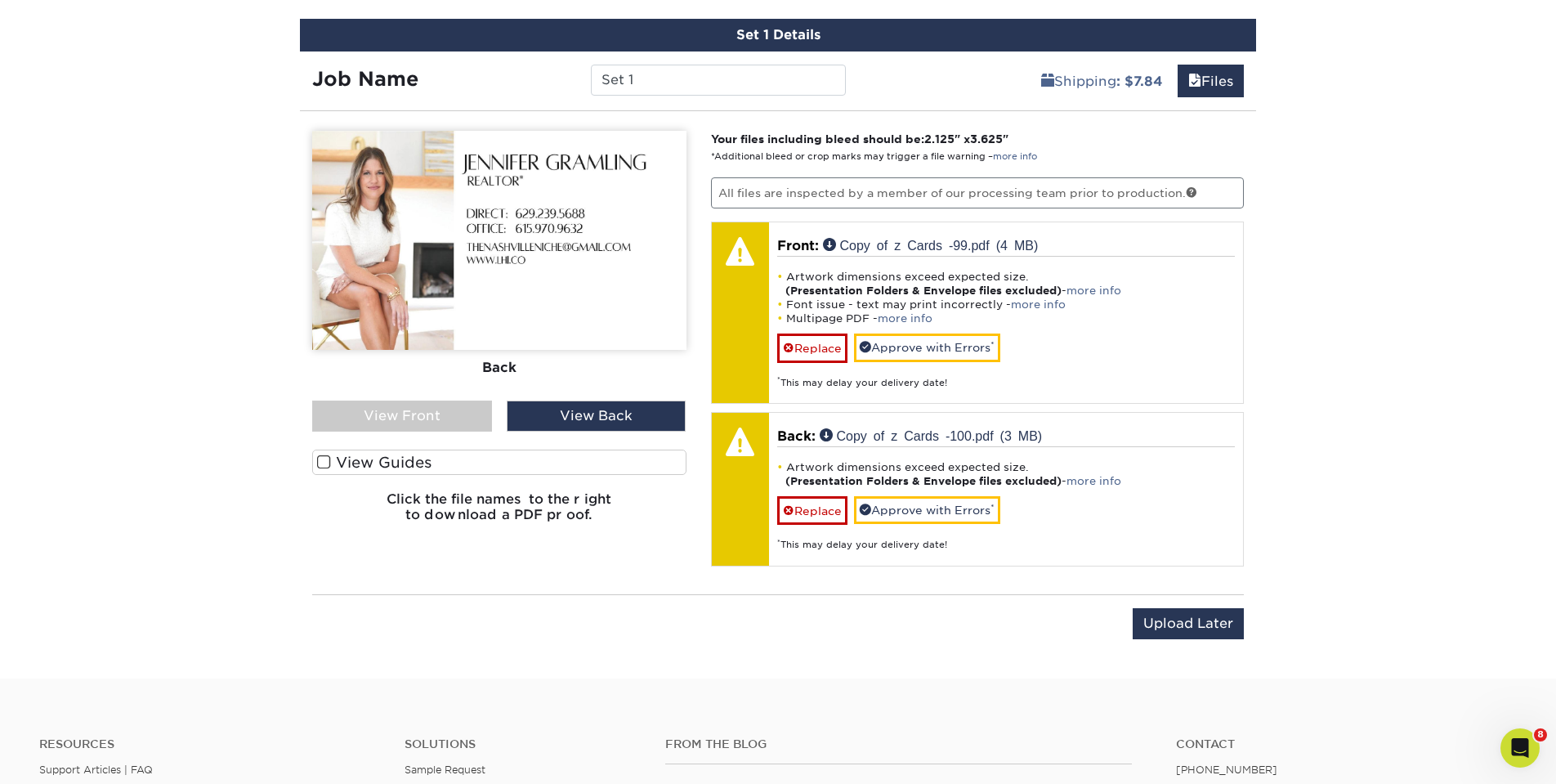
click at [428, 418] on div "View Front" at bounding box center [403, 416] width 180 height 31
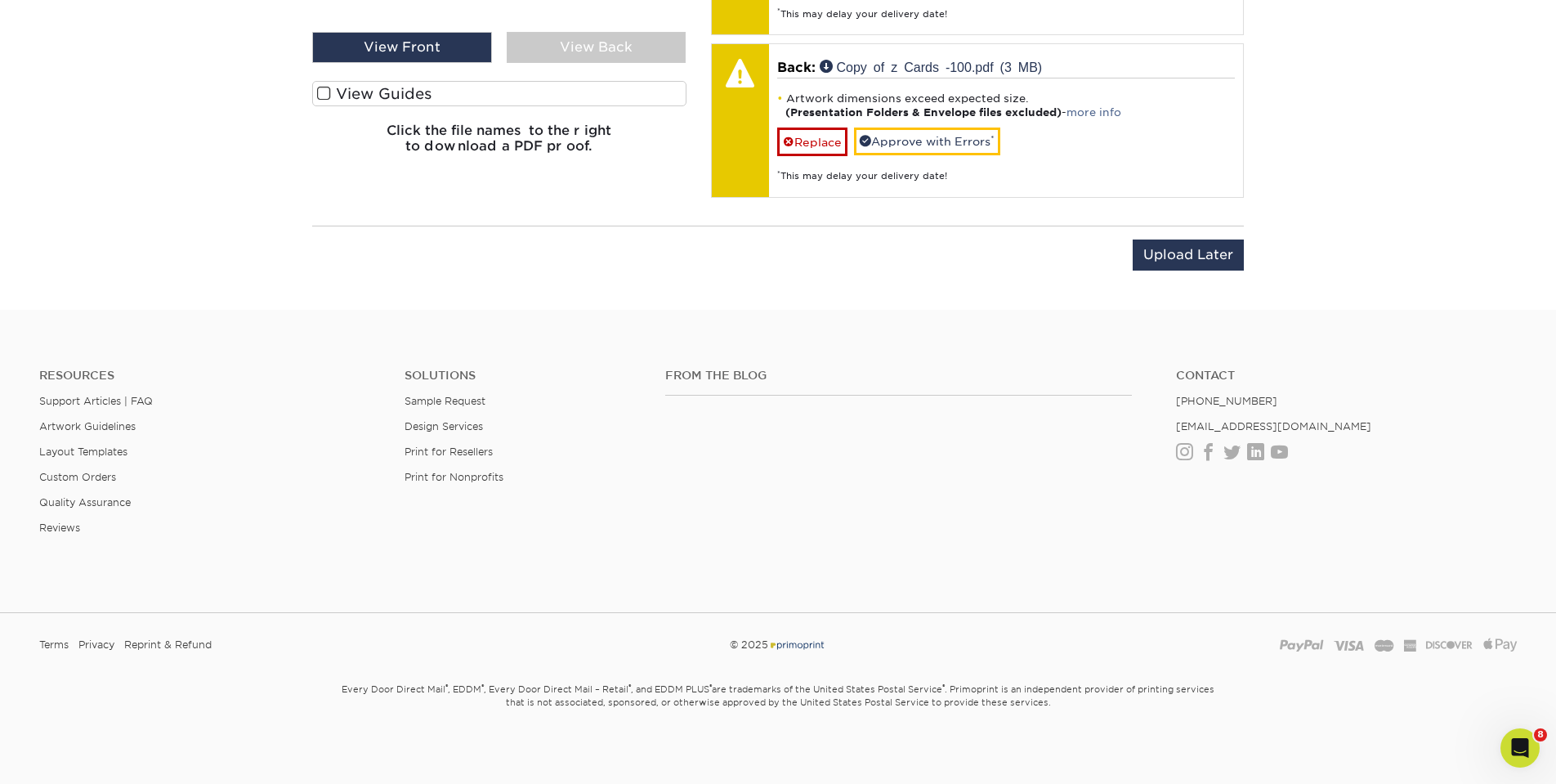
scroll to position [1320, 0]
click at [1147, 244] on input "Upload Later" at bounding box center [1189, 255] width 111 height 31
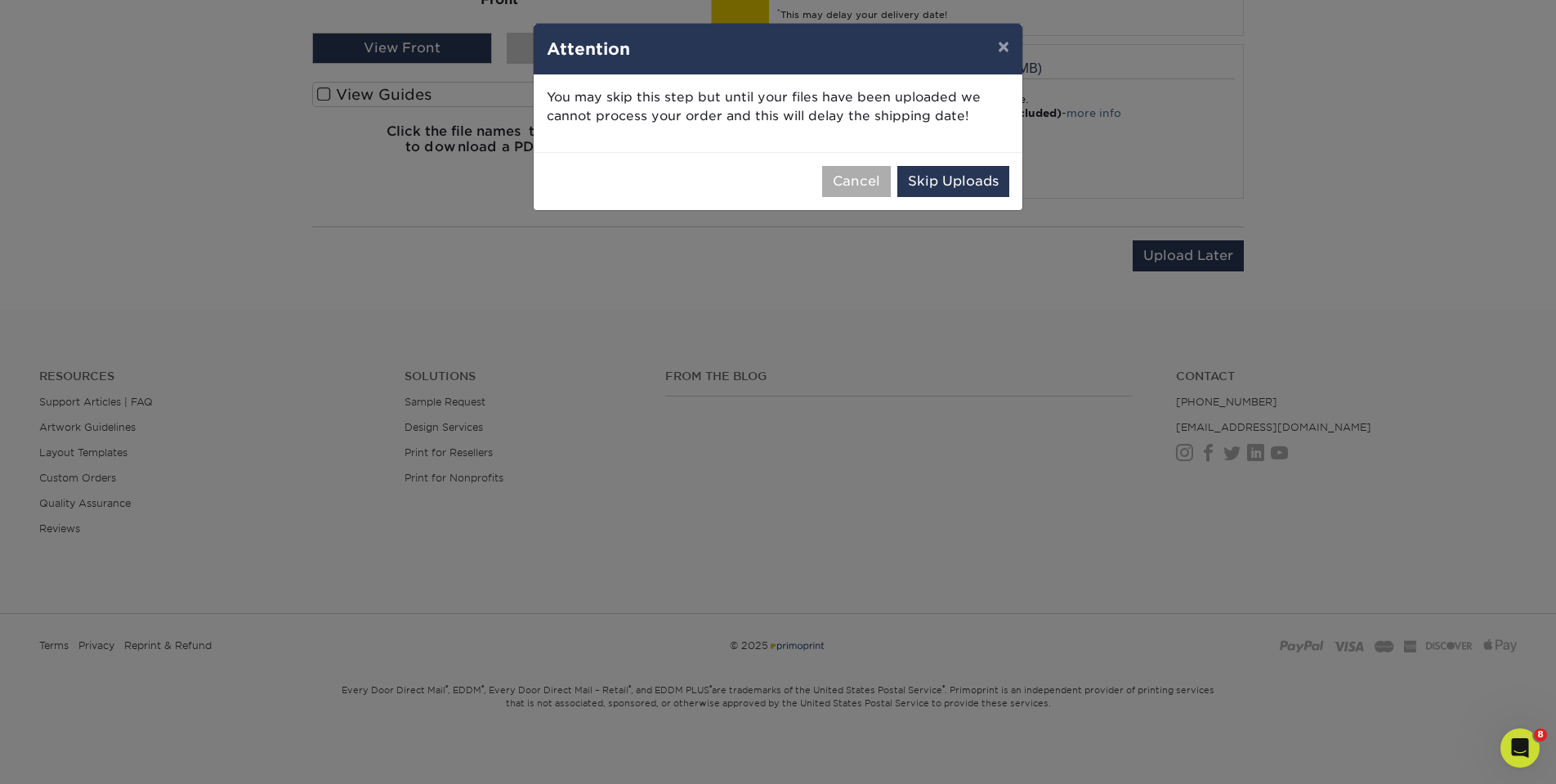
click at [860, 175] on button "Cancel" at bounding box center [857, 181] width 69 height 31
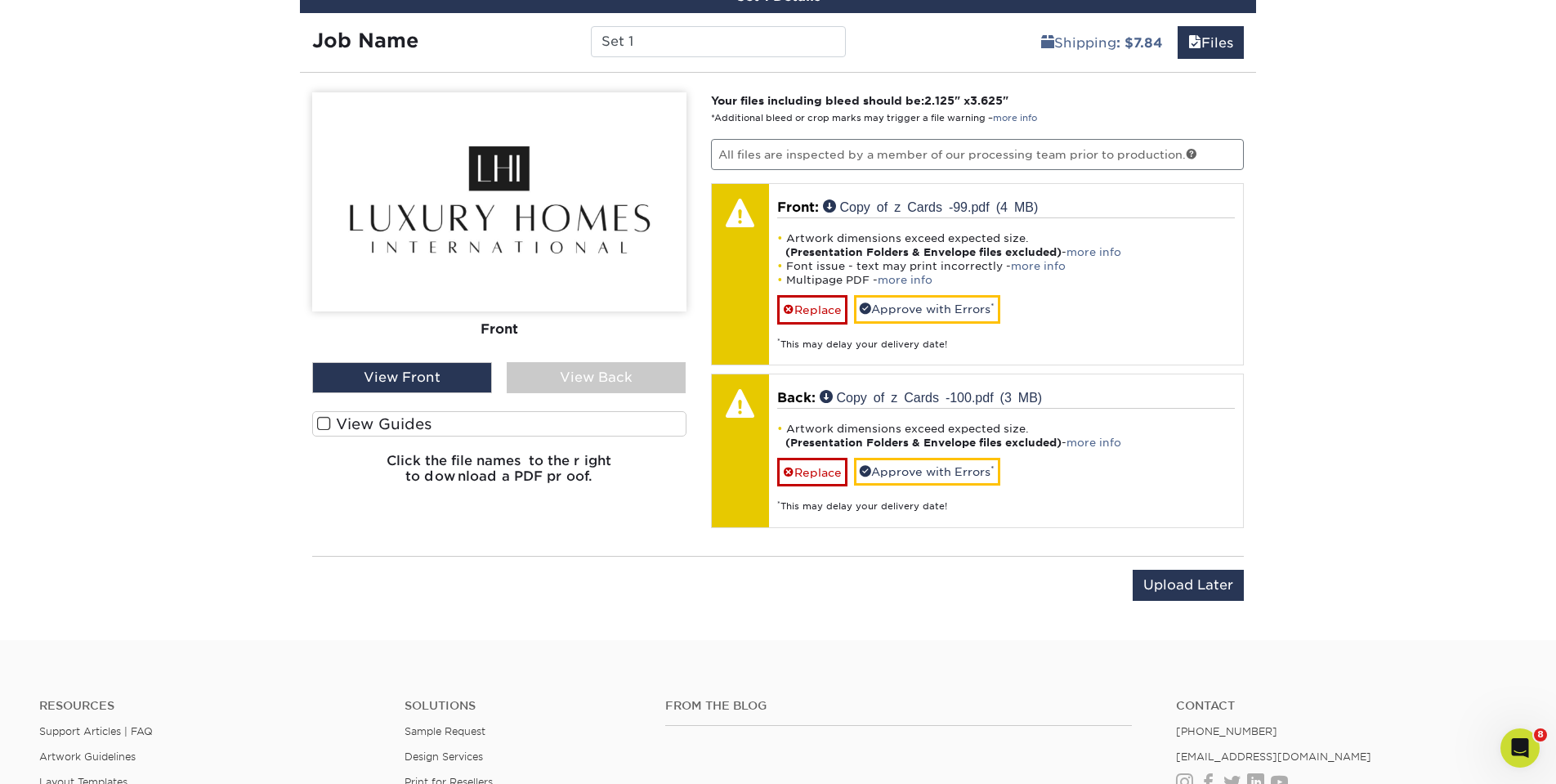
scroll to position [989, 0]
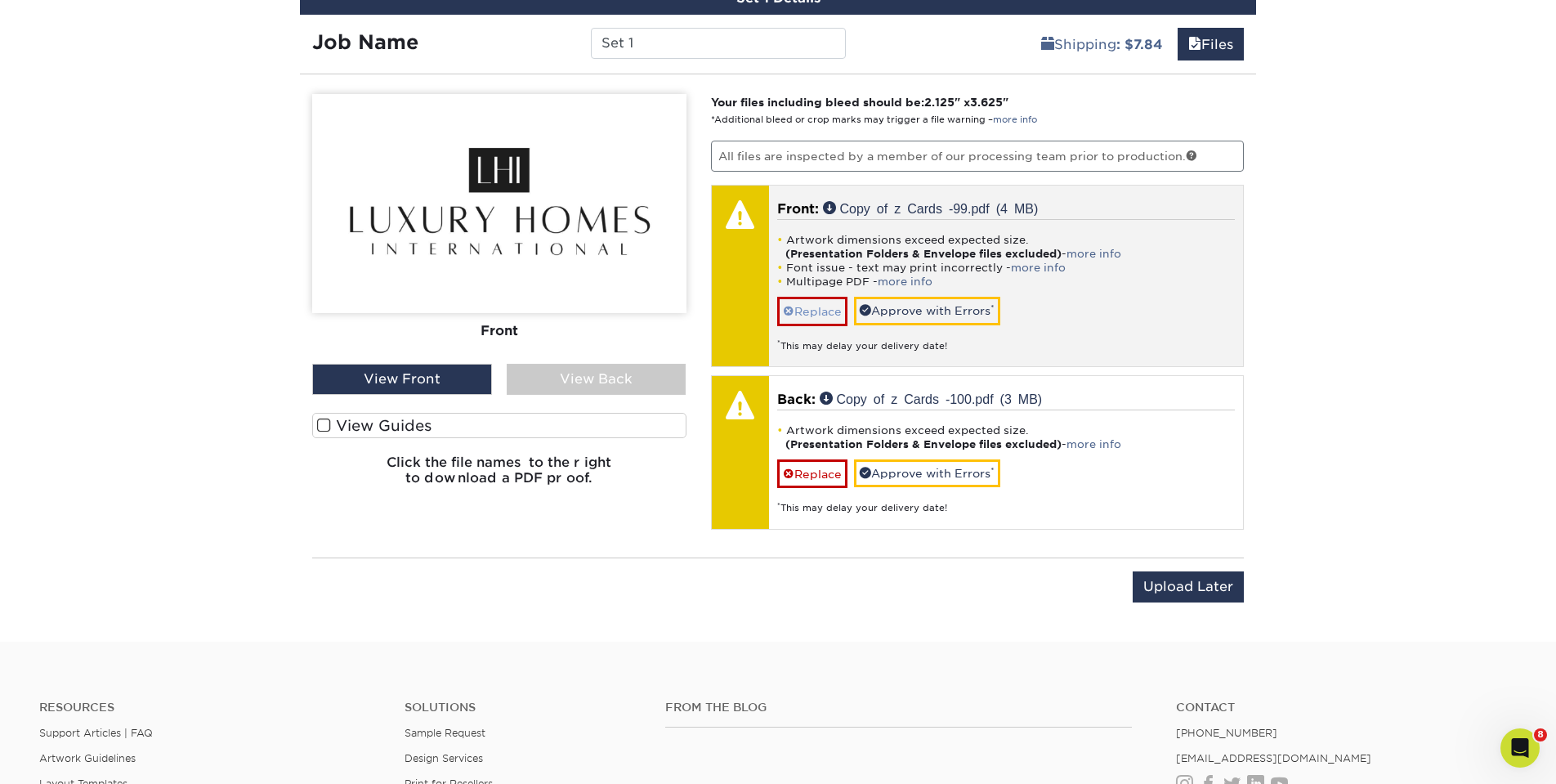
click at [802, 301] on link "Replace" at bounding box center [812, 311] width 71 height 28
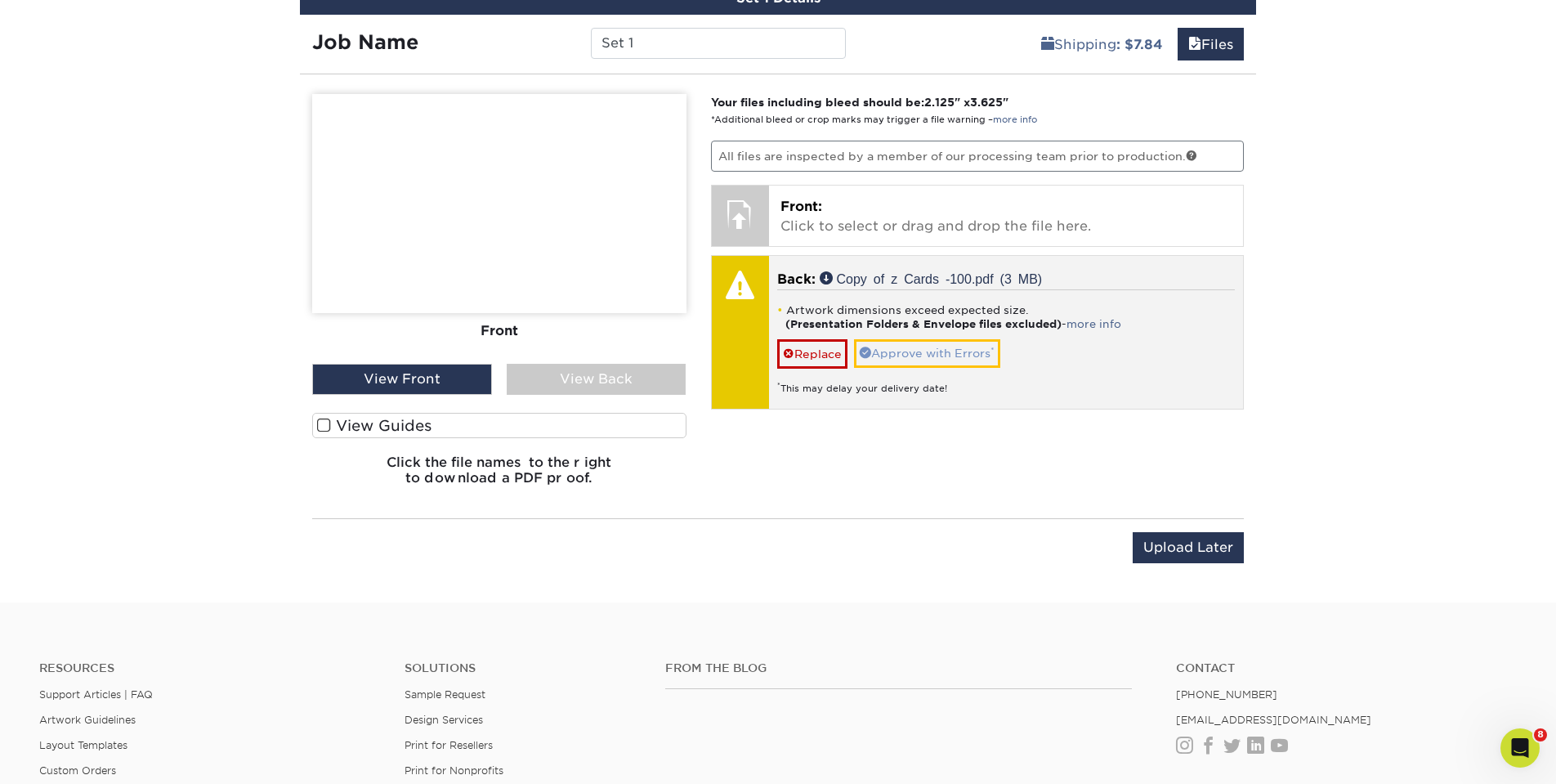
click at [917, 342] on link "Approve with Errors *" at bounding box center [927, 352] width 147 height 27
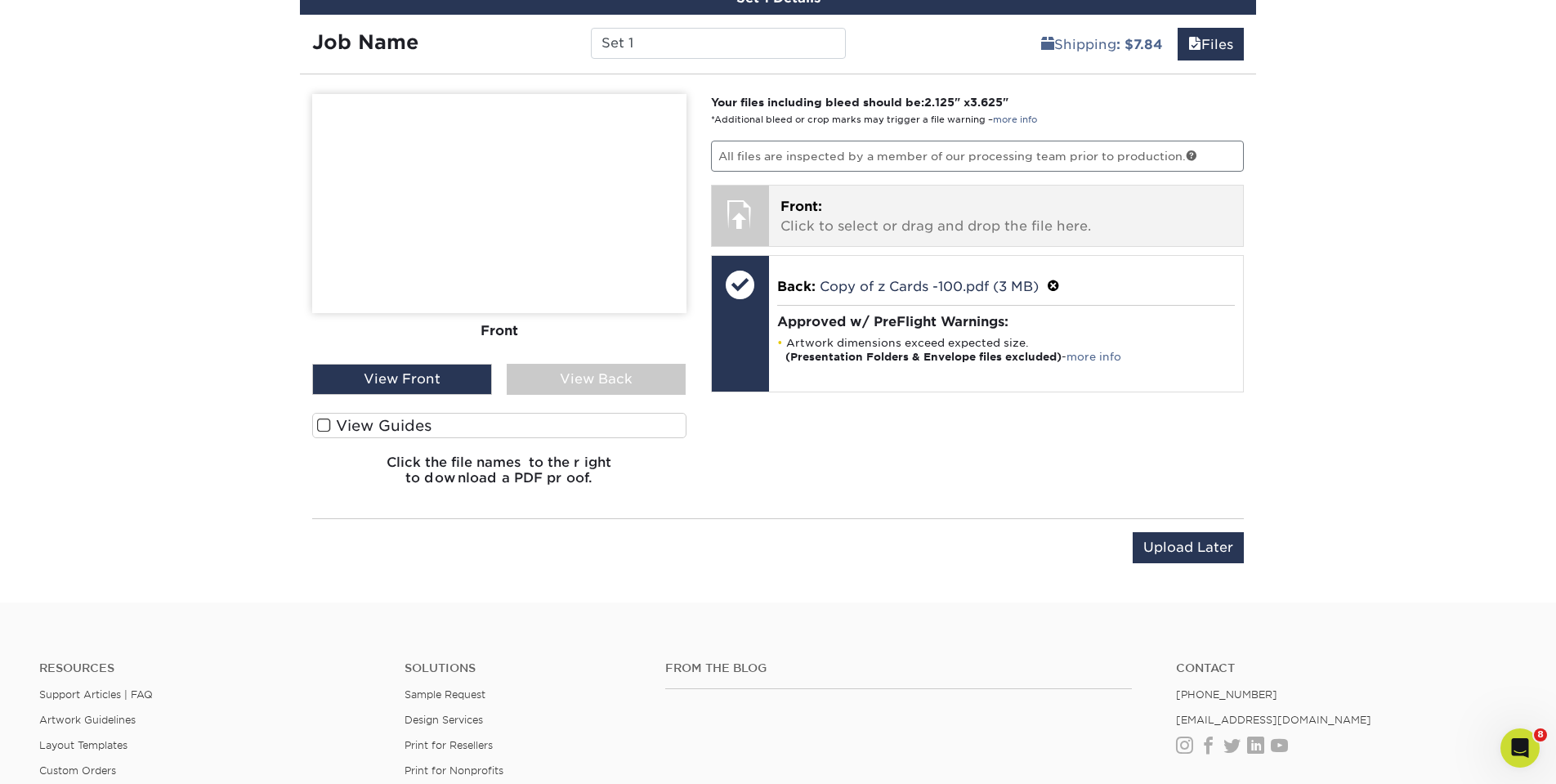
click at [942, 227] on p "Front: Click to select or drag and drop the file here." at bounding box center [1007, 216] width 452 height 39
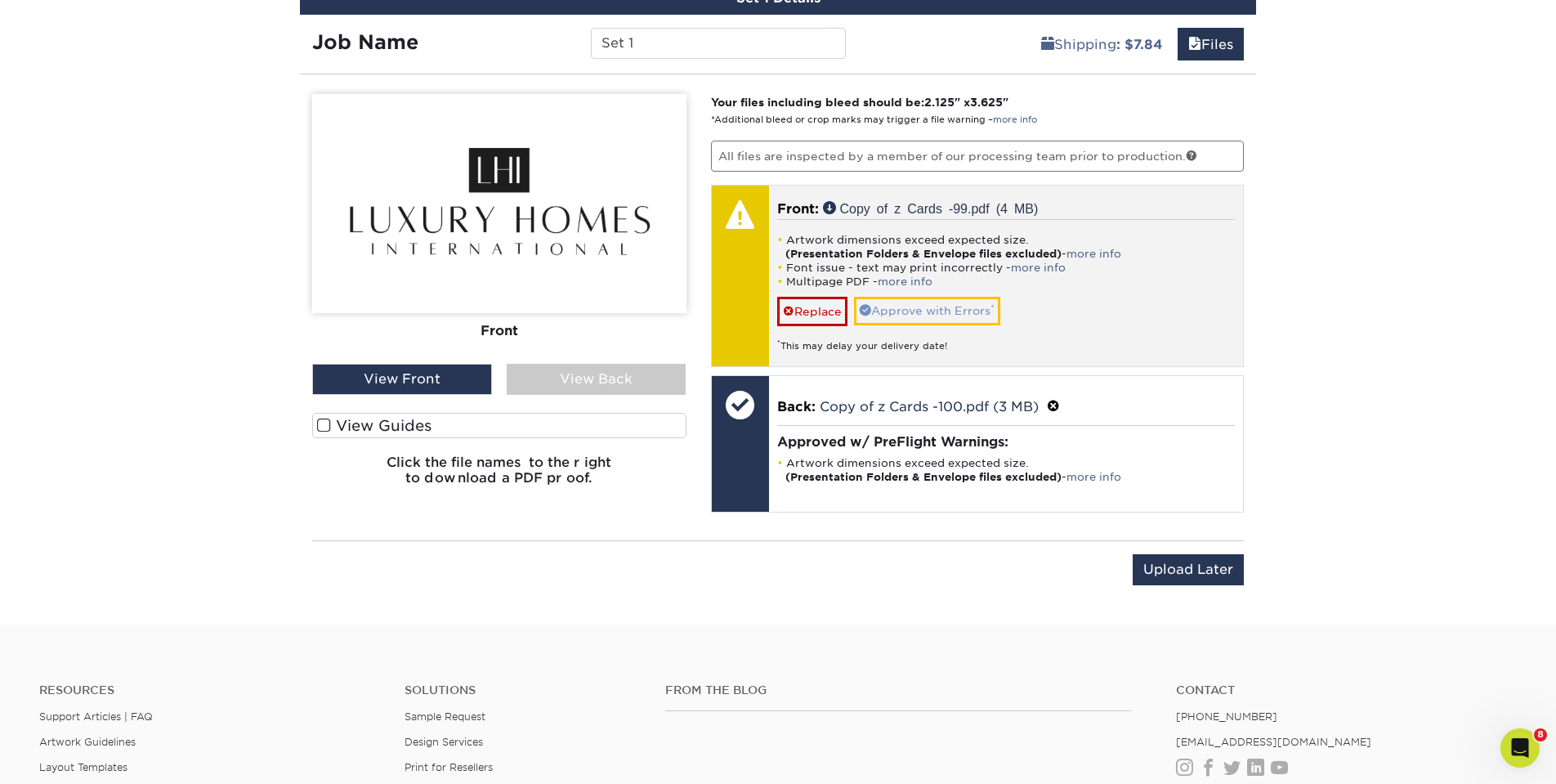
click at [870, 305] on span at bounding box center [865, 309] width 11 height 11
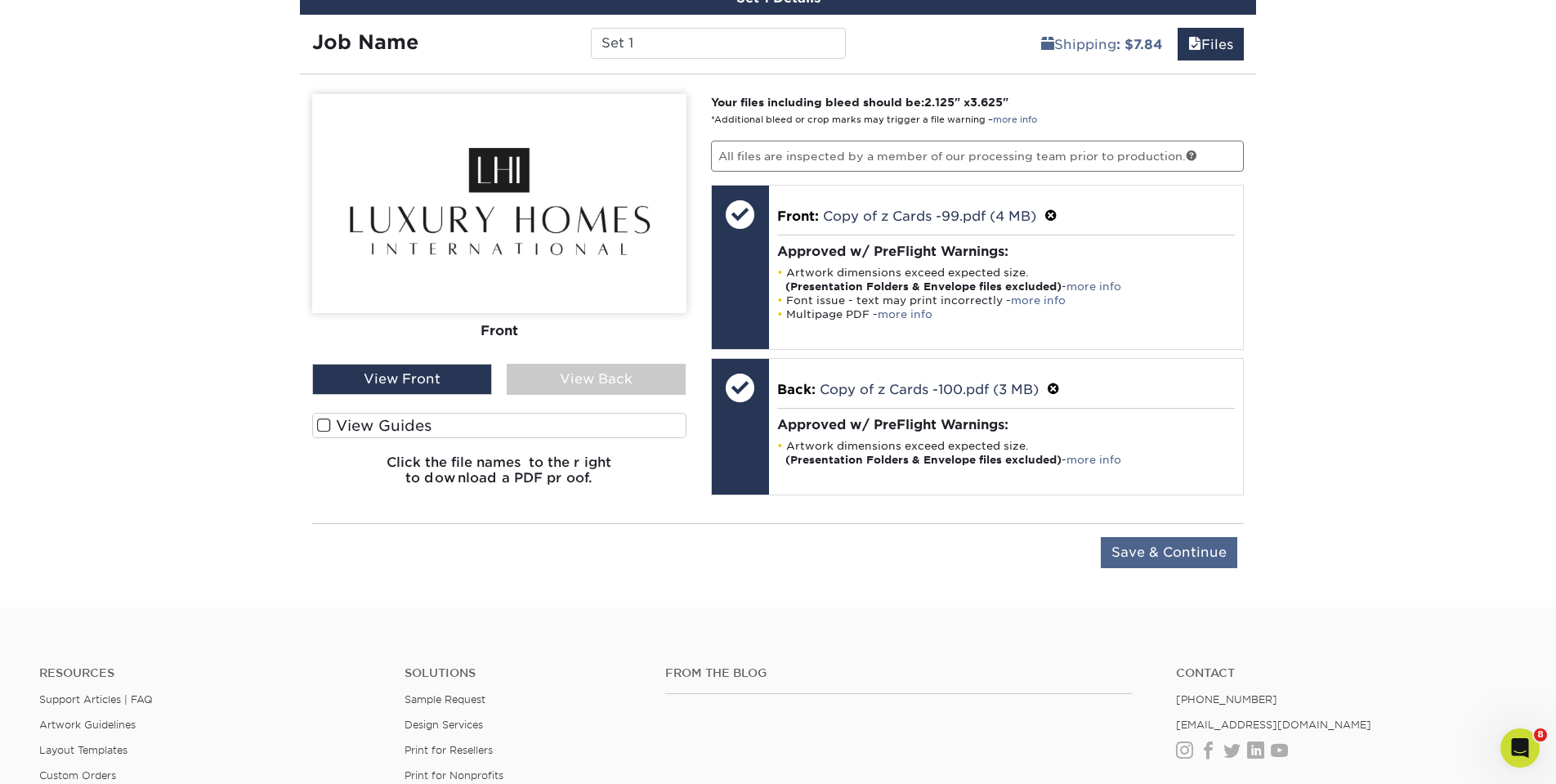
click at [1167, 553] on input "Save & Continue" at bounding box center [1169, 552] width 137 height 31
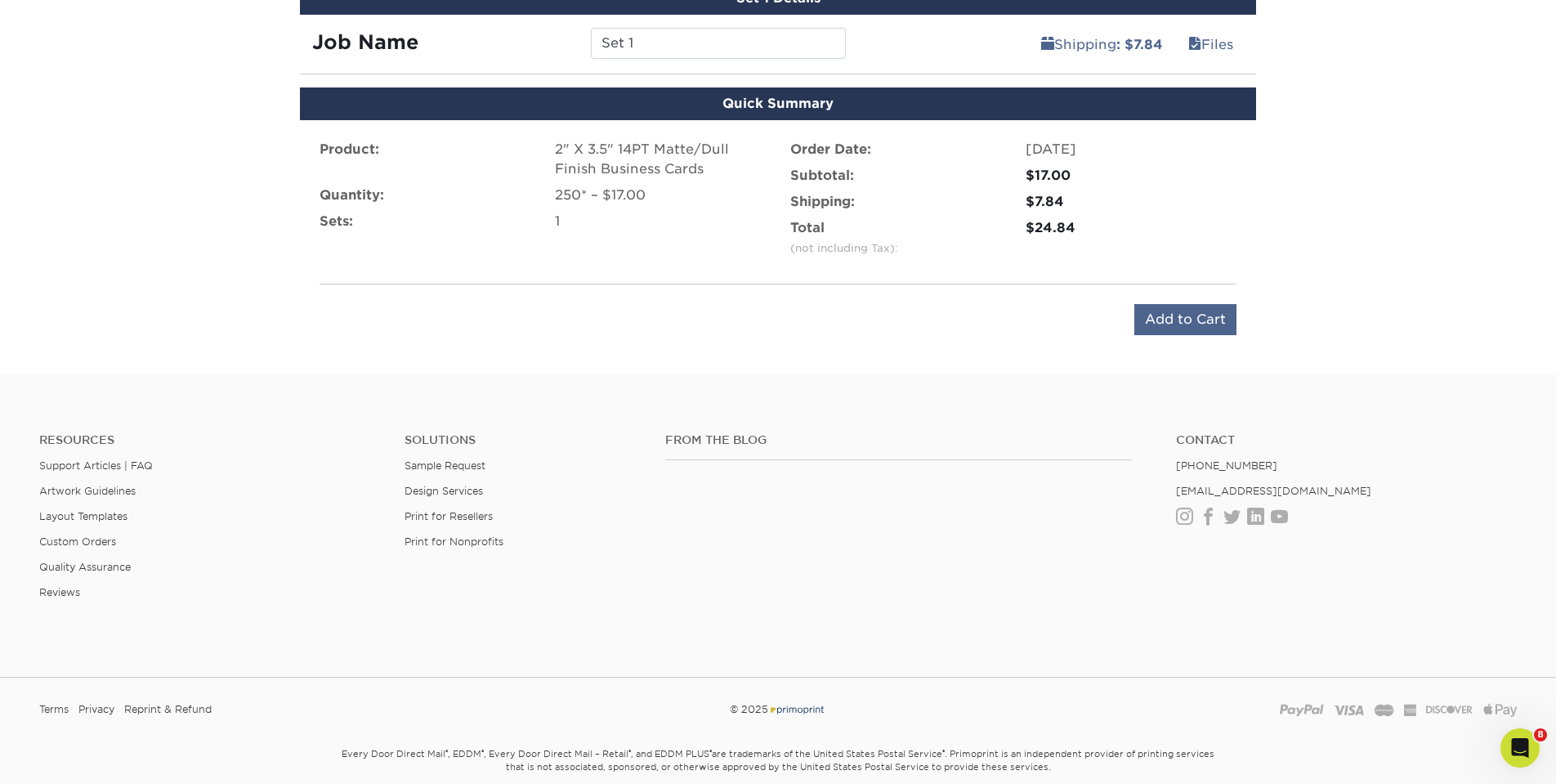
click at [1182, 322] on input "Add to Cart" at bounding box center [1186, 319] width 102 height 31
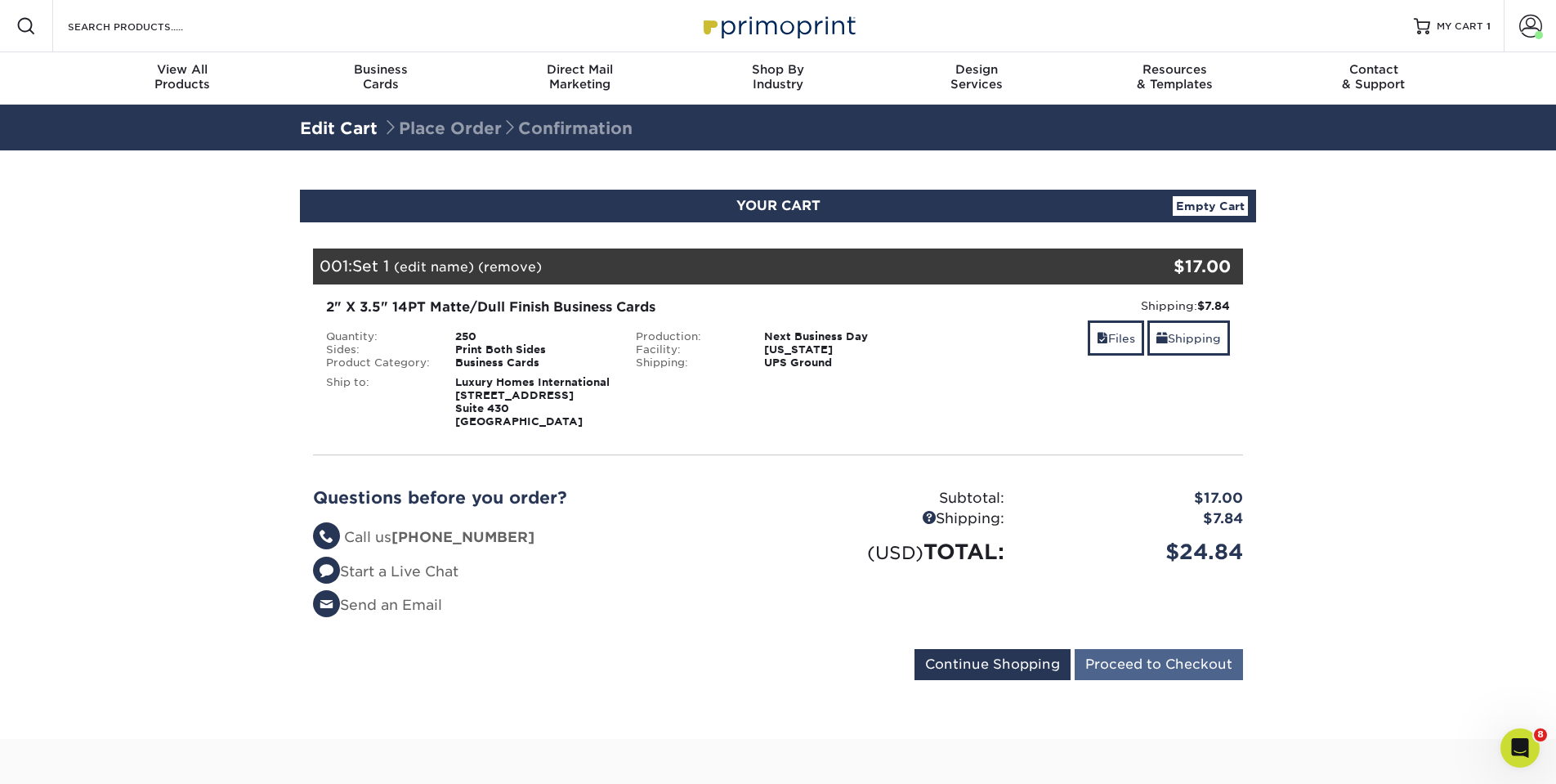
click at [1152, 654] on input "Proceed to Checkout" at bounding box center [1159, 664] width 169 height 31
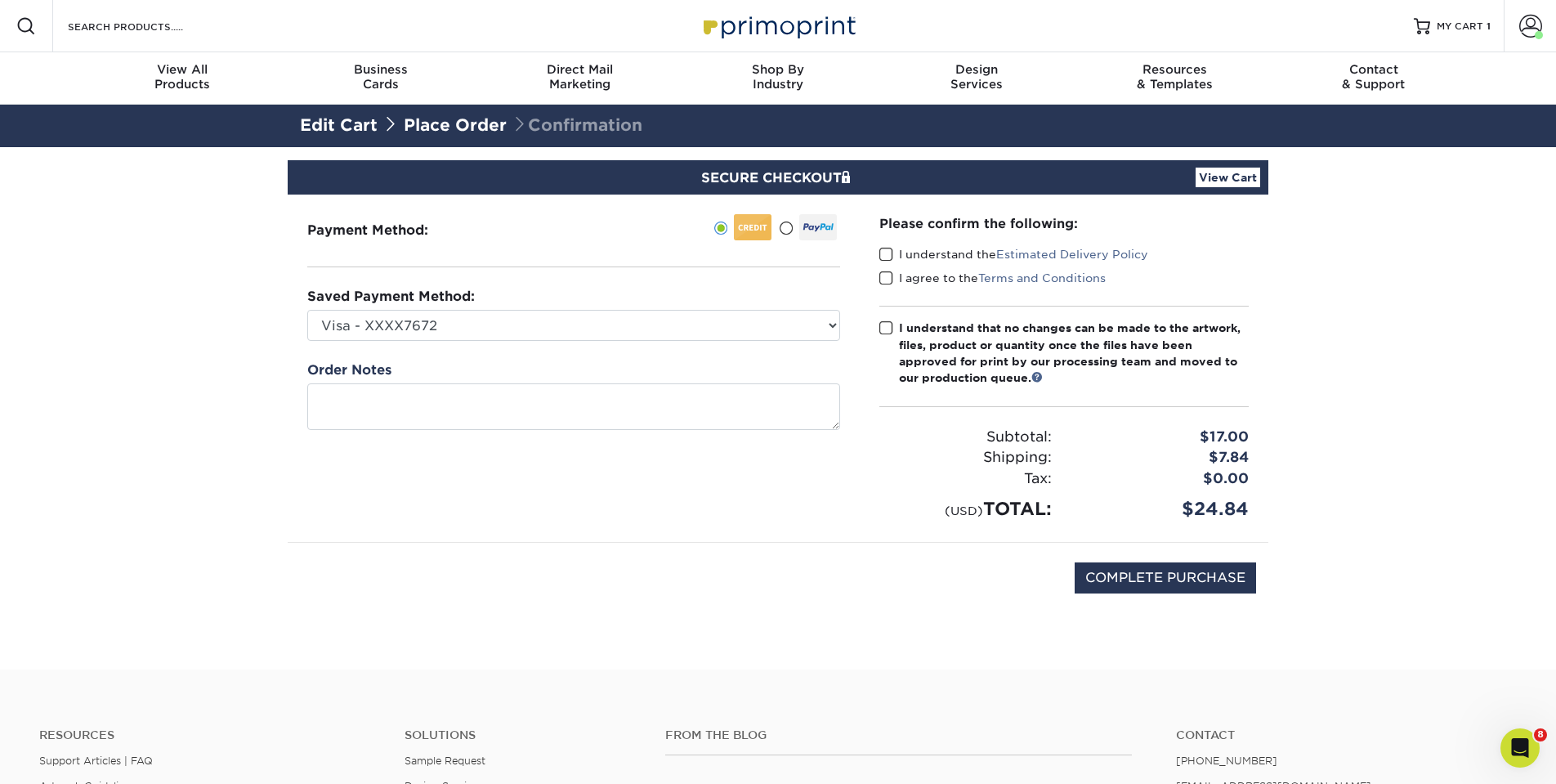
click at [1227, 176] on link "View Cart" at bounding box center [1227, 177] width 64 height 19
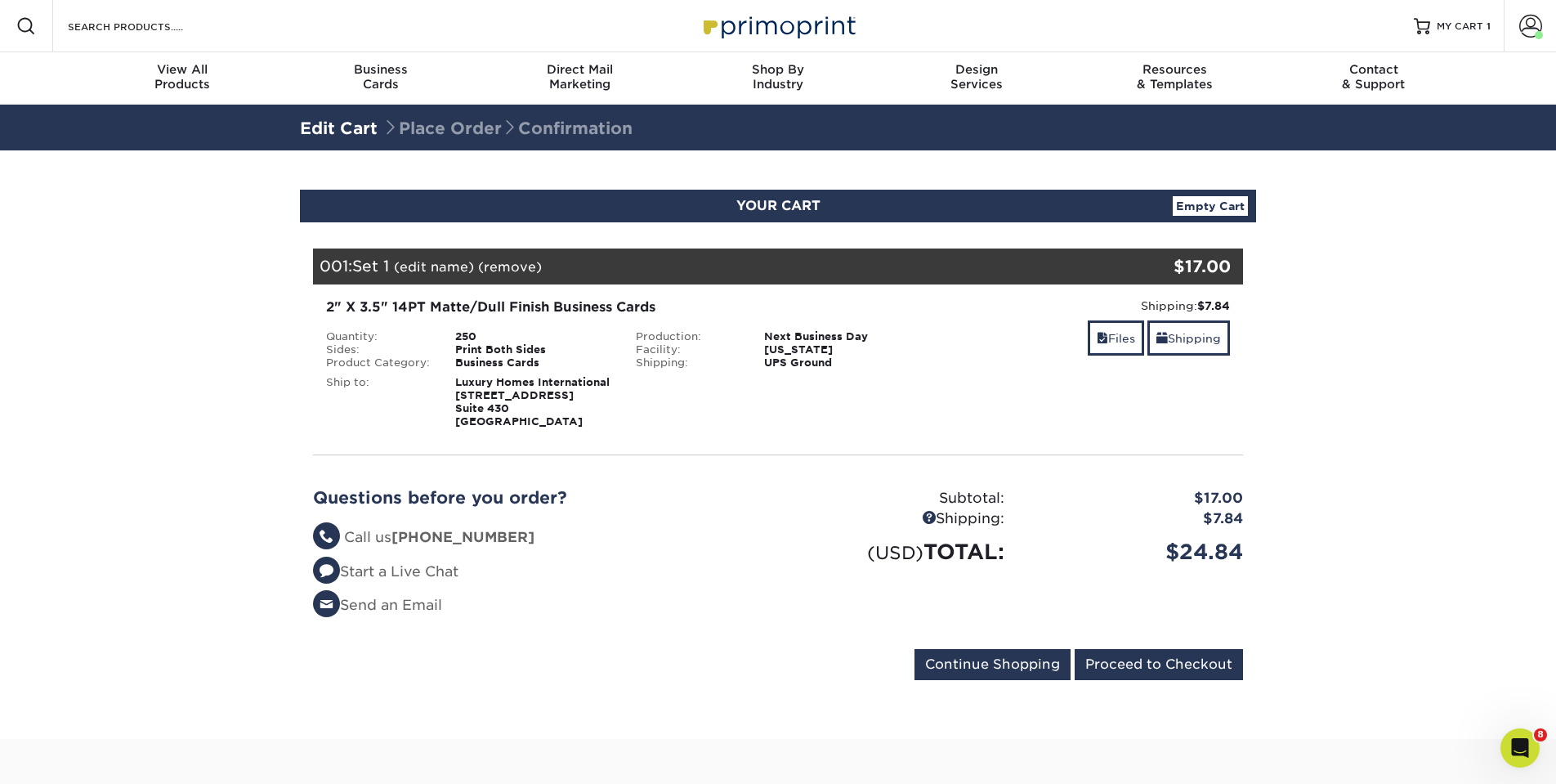
click at [1237, 206] on link "Empty Cart" at bounding box center [1210, 206] width 75 height 19
